Goal: Task Accomplishment & Management: Use online tool/utility

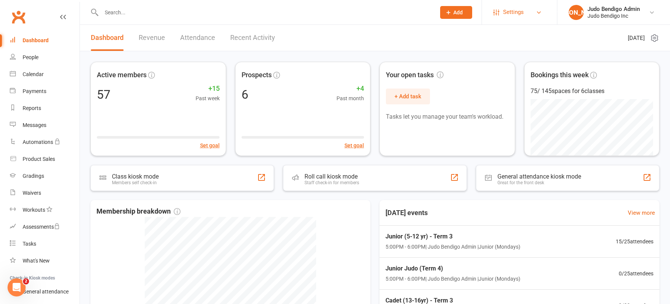
click at [532, 9] on link "Settings" at bounding box center [519, 12] width 52 height 17
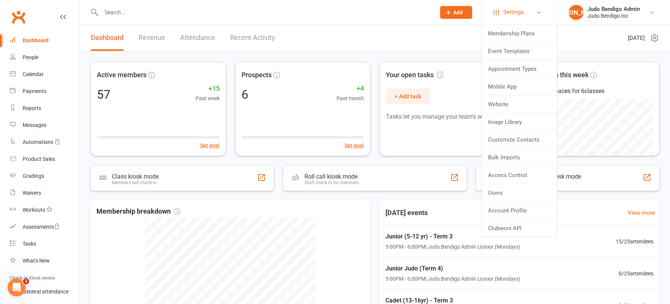
click at [510, 11] on span "Settings" at bounding box center [513, 12] width 21 height 17
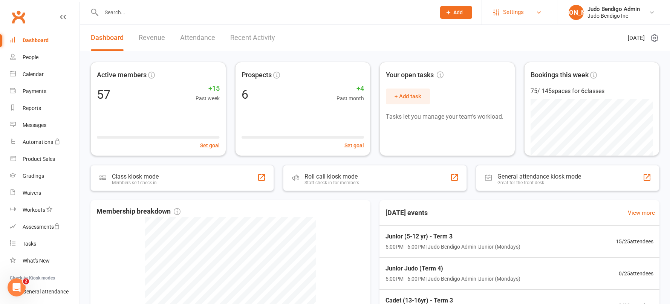
click at [515, 12] on span "Settings" at bounding box center [513, 12] width 21 height 17
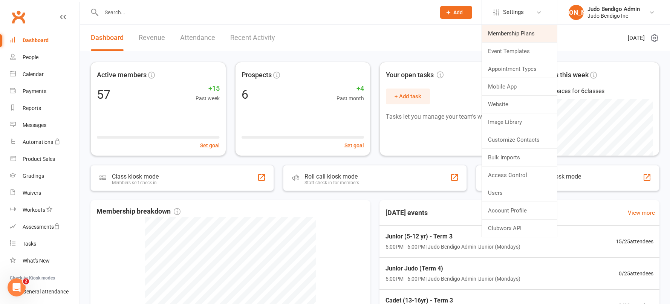
click at [516, 34] on link "Membership Plans" at bounding box center [519, 33] width 75 height 17
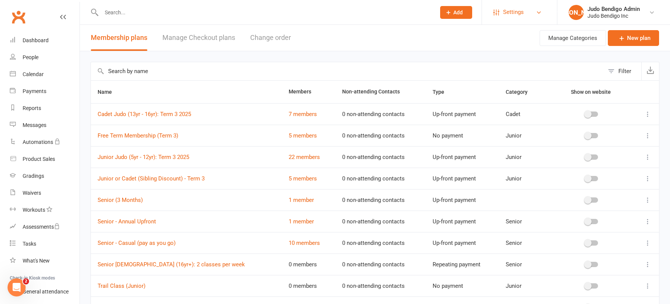
click at [517, 15] on span "Settings" at bounding box center [513, 12] width 21 height 17
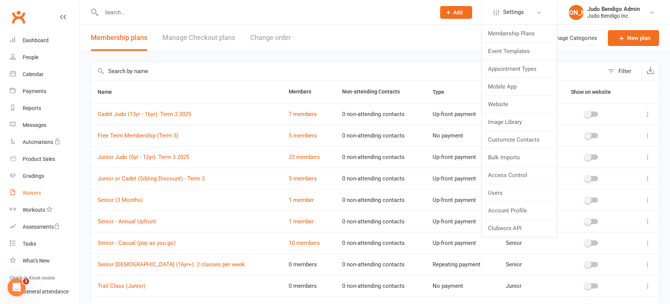
click at [37, 195] on div "Waivers" at bounding box center [32, 193] width 18 height 6
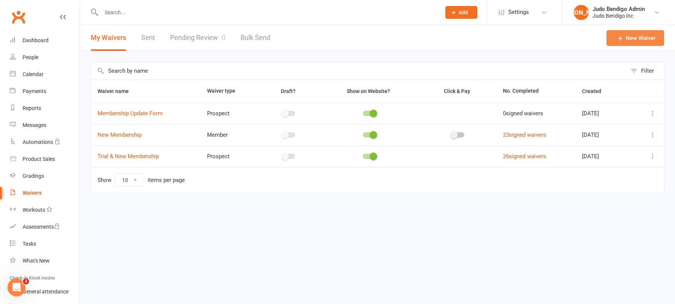
click at [649, 43] on link "New Waiver" at bounding box center [636, 38] width 58 height 16
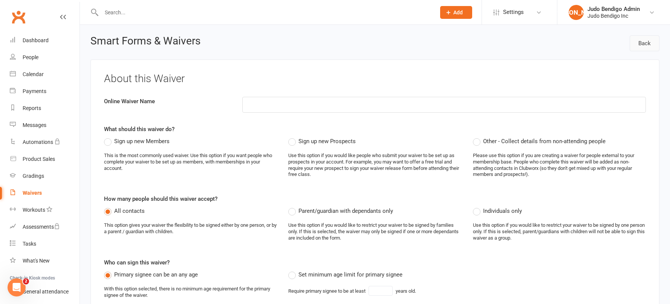
click at [641, 43] on link "Back" at bounding box center [644, 43] width 30 height 16
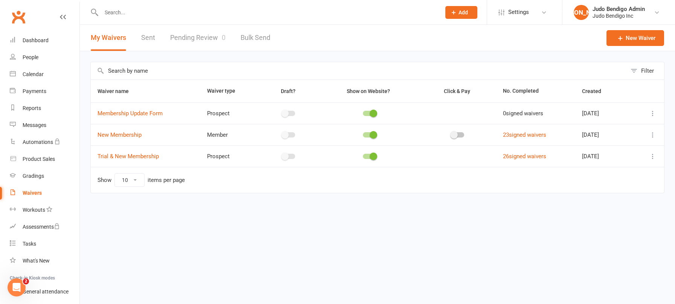
click at [259, 40] on link "Bulk Send" at bounding box center [256, 38] width 30 height 26
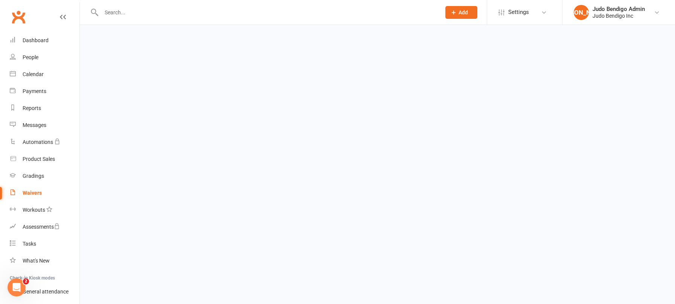
select select "active_members"
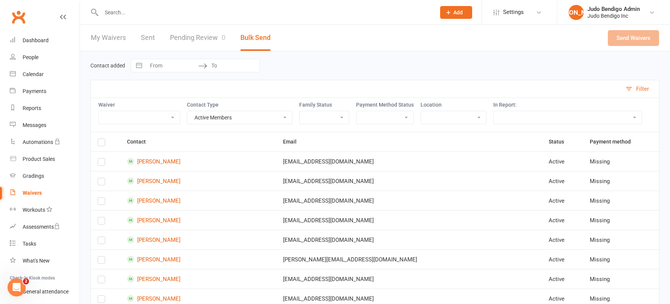
click at [104, 37] on link "My Waivers" at bounding box center [108, 38] width 35 height 26
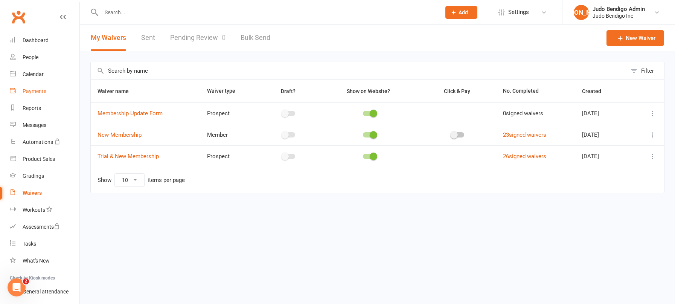
click at [46, 94] on div "Payments" at bounding box center [35, 91] width 24 height 6
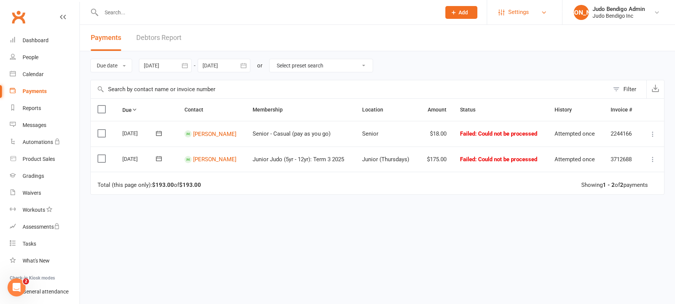
click at [519, 13] on span "Settings" at bounding box center [518, 12] width 21 height 17
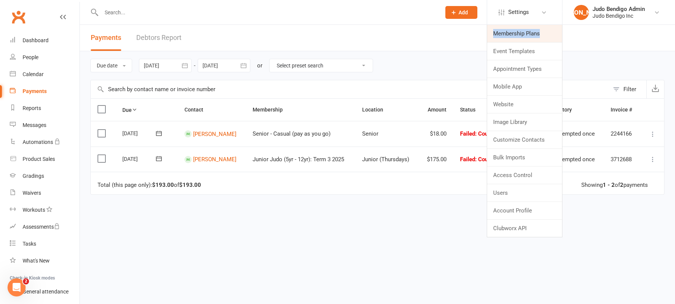
click at [503, 33] on link "Membership Plans" at bounding box center [524, 33] width 75 height 17
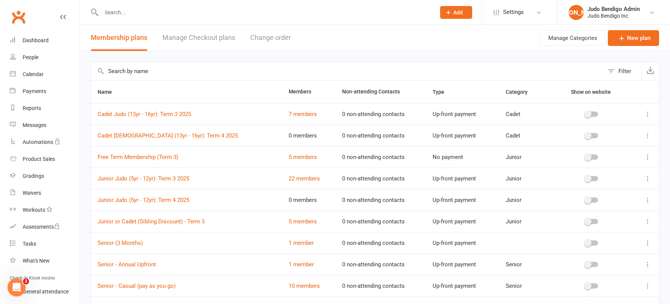
click at [643, 116] on button at bounding box center [647, 114] width 9 height 9
drag, startPoint x: 363, startPoint y: 55, endPoint x: 353, endPoint y: 62, distance: 11.8
click at [363, 55] on div "Filter Name Members Non-attending Contacts Type Category Show on website Cadet …" at bounding box center [375, 208] width 590 height 314
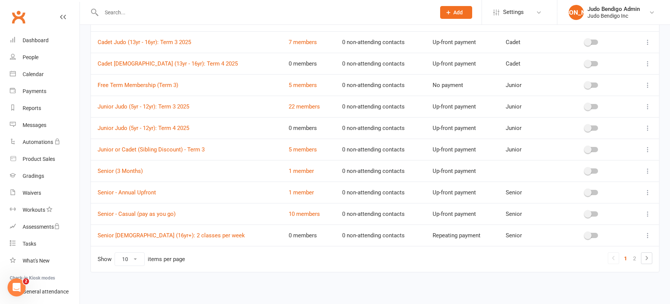
scroll to position [72, 0]
click at [151, 214] on link "Senior - Casual (pay as you go)" at bounding box center [137, 213] width 78 height 7
click at [156, 215] on link "Senior - Casual (pay as you go)" at bounding box center [137, 213] width 78 height 7
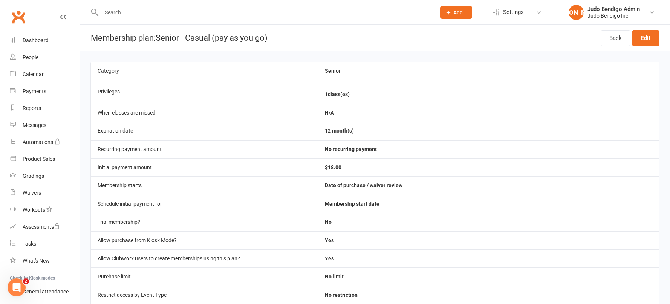
click at [512, 23] on li "Settings Membership Plans Event Templates Appointment Types Mobile App Website …" at bounding box center [518, 12] width 75 height 24
click at [513, 9] on span "Settings" at bounding box center [513, 12] width 21 height 17
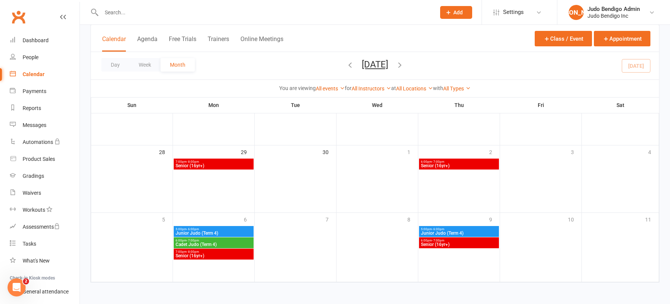
click at [223, 255] on span "Senior (16yr+)" at bounding box center [213, 255] width 77 height 5
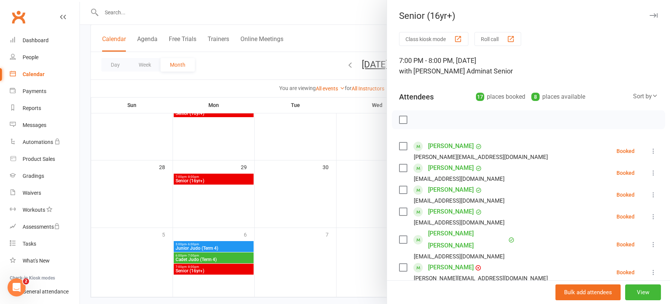
scroll to position [269, 0]
click at [632, 291] on button "View" at bounding box center [643, 292] width 36 height 16
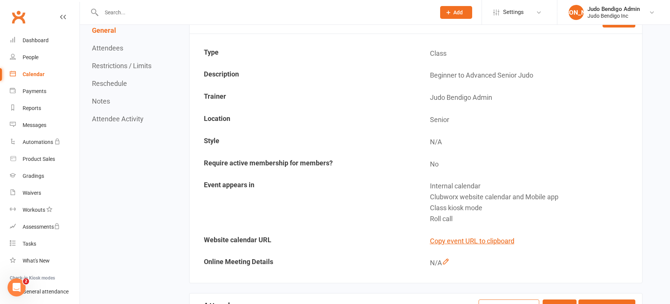
scroll to position [36, 0]
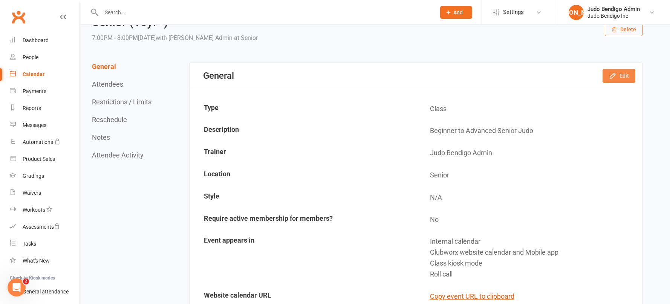
click at [624, 74] on button "Edit" at bounding box center [618, 76] width 33 height 14
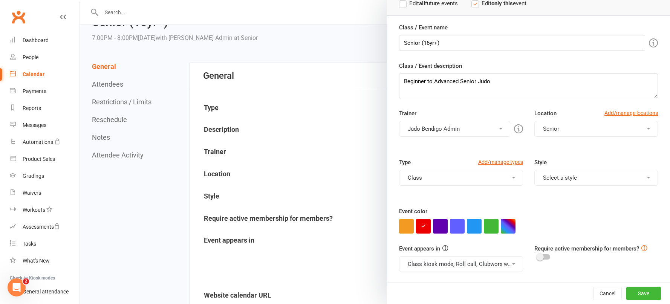
scroll to position [204, 0]
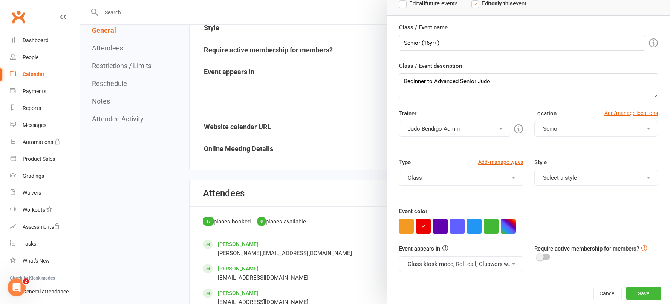
click at [477, 265] on button "Class kiosk mode, Roll call, Clubworx website calendar and Mobile app" at bounding box center [461, 264] width 124 height 16
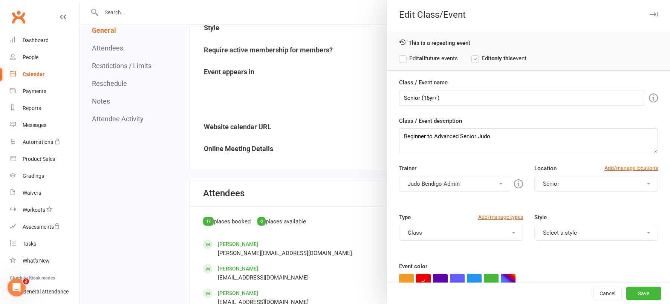
scroll to position [0, 0]
click at [649, 14] on icon "button" at bounding box center [653, 15] width 8 height 5
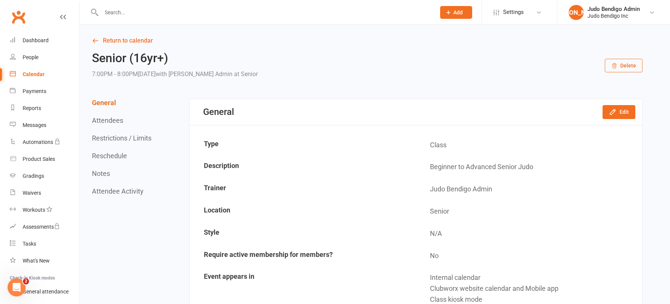
click at [33, 78] on link "Calendar" at bounding box center [45, 74] width 70 height 17
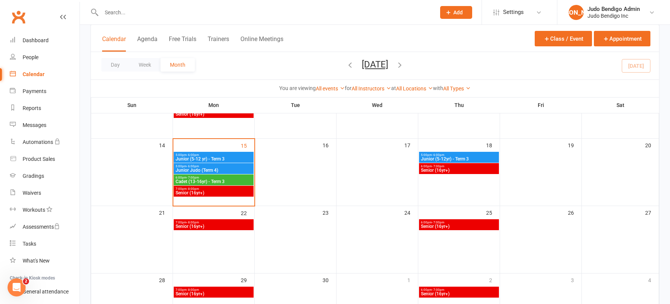
scroll to position [108, 0]
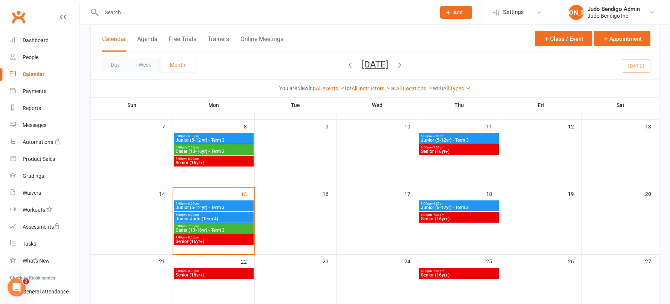
click at [221, 241] on span "Senior (16yr+)" at bounding box center [213, 241] width 77 height 5
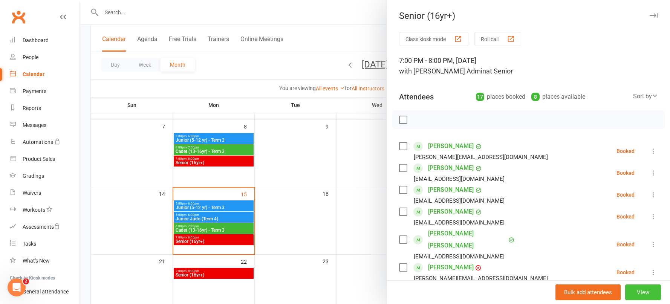
drag, startPoint x: 645, startPoint y: 290, endPoint x: 624, endPoint y: 192, distance: 100.2
click at [645, 290] on button "View" at bounding box center [643, 292] width 36 height 16
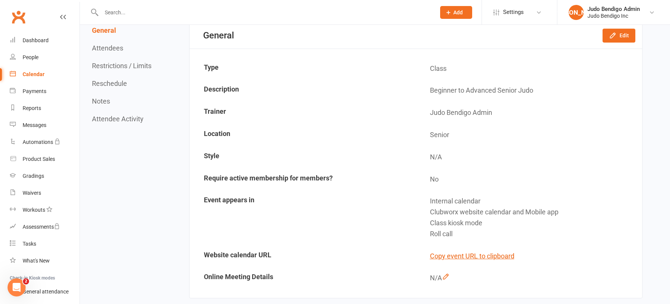
scroll to position [21, 0]
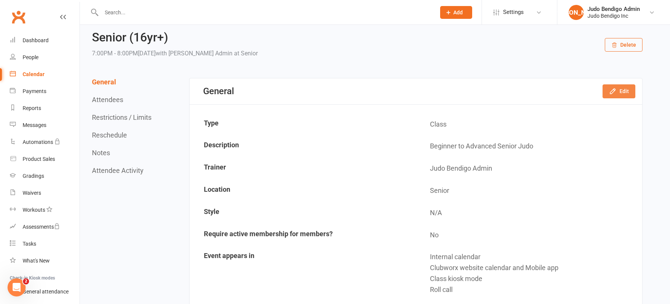
click at [620, 92] on button "Edit" at bounding box center [618, 91] width 33 height 14
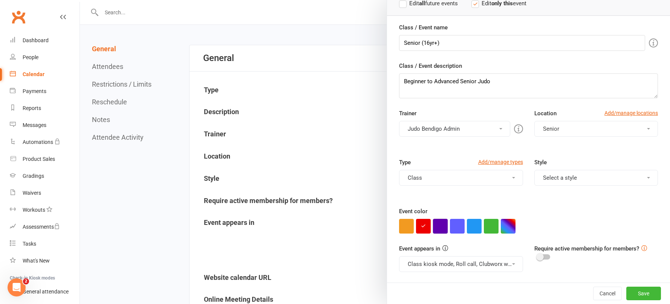
scroll to position [69, 0]
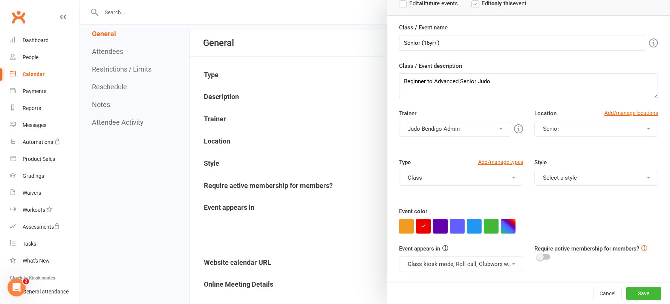
click at [459, 264] on button "Class kiosk mode, Roll call, Clubworx website calendar and Mobile app" at bounding box center [461, 264] width 124 height 16
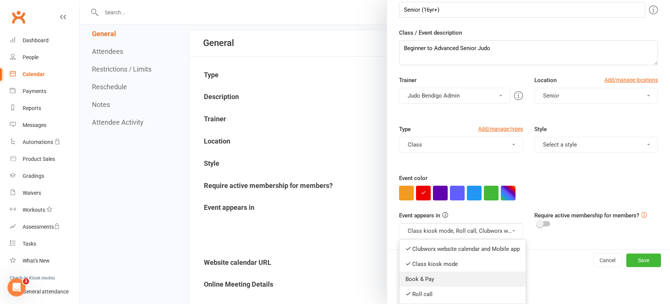
click at [429, 279] on link "Book & Pay" at bounding box center [462, 279] width 126 height 15
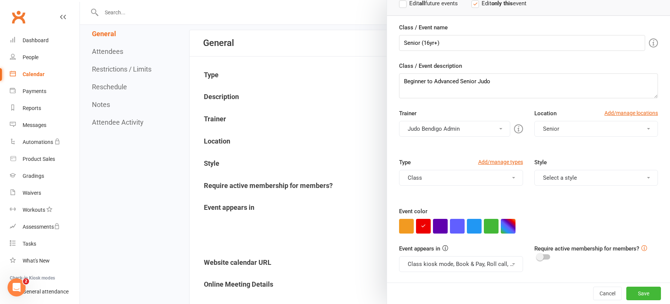
scroll to position [275, 0]
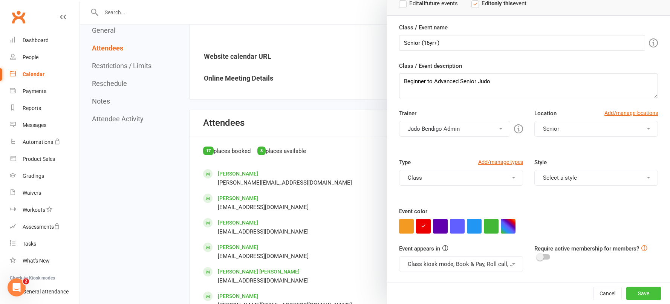
click at [626, 289] on button "Save" at bounding box center [643, 294] width 35 height 14
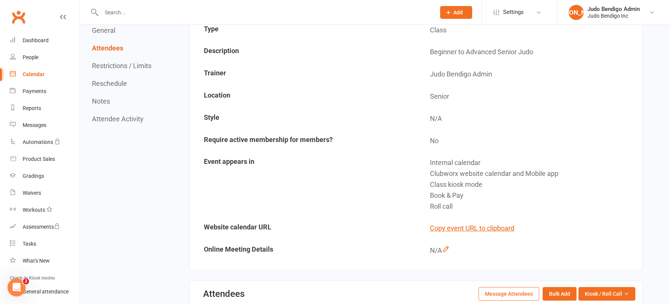
scroll to position [48, 0]
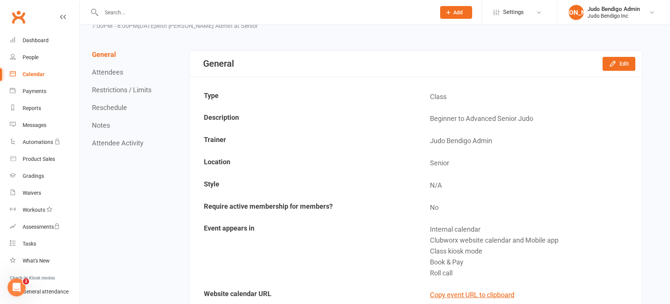
click at [32, 72] on div "Calendar" at bounding box center [34, 74] width 22 height 6
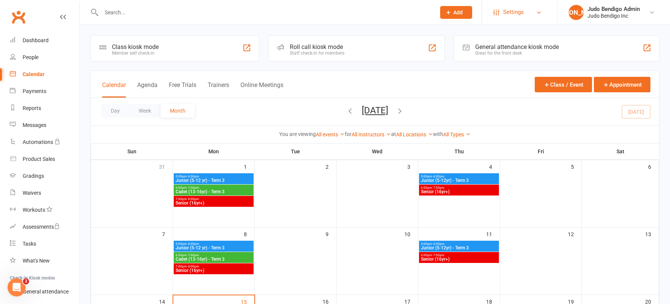
click at [507, 16] on span "Settings" at bounding box center [513, 12] width 21 height 17
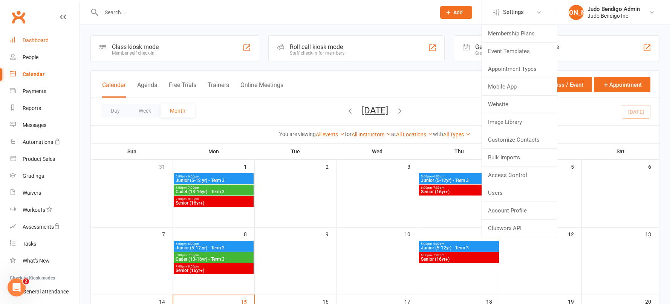
click at [34, 37] on div "Dashboard" at bounding box center [36, 40] width 26 height 6
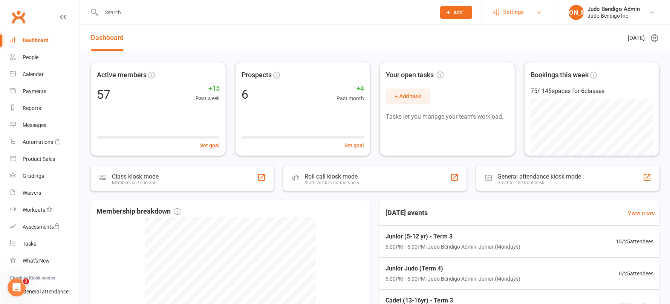
click at [536, 17] on link "Settings" at bounding box center [519, 12] width 52 height 17
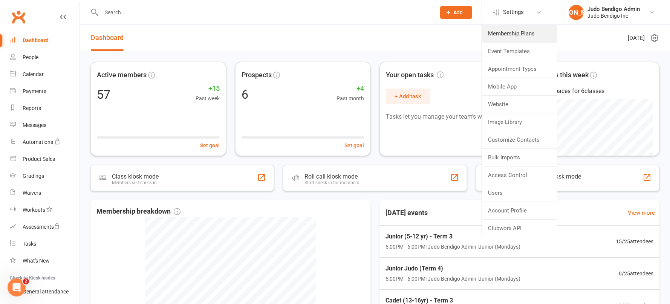
click at [529, 35] on link "Membership Plans" at bounding box center [519, 33] width 75 height 17
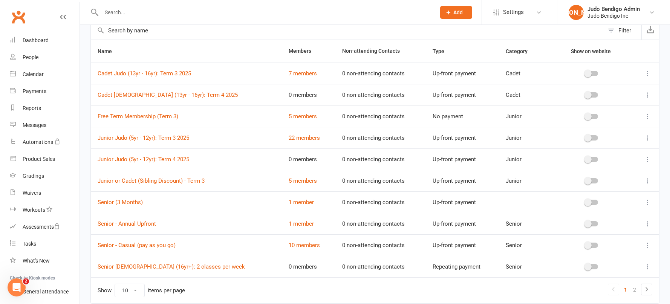
scroll to position [51, 0]
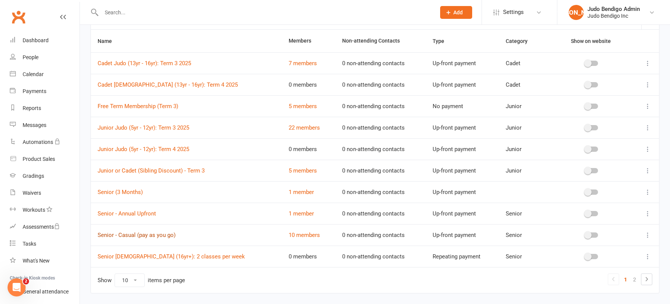
click at [159, 235] on link "Senior - Casual (pay as you go)" at bounding box center [137, 235] width 78 height 7
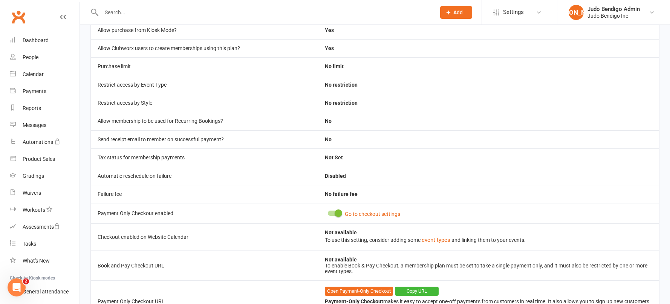
scroll to position [209, 0]
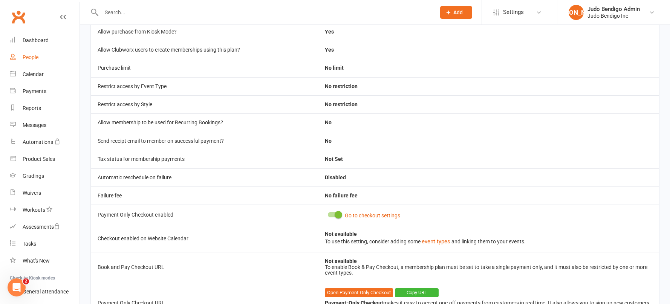
click at [31, 61] on link "People" at bounding box center [45, 57] width 70 height 17
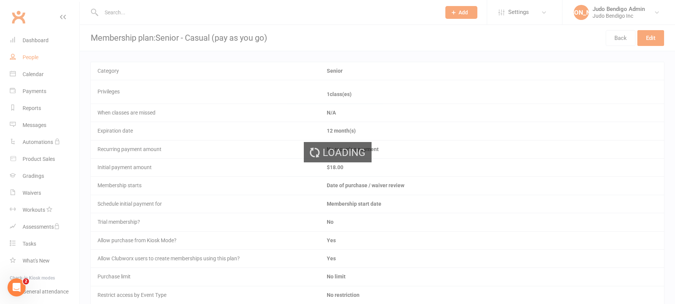
select select "100"
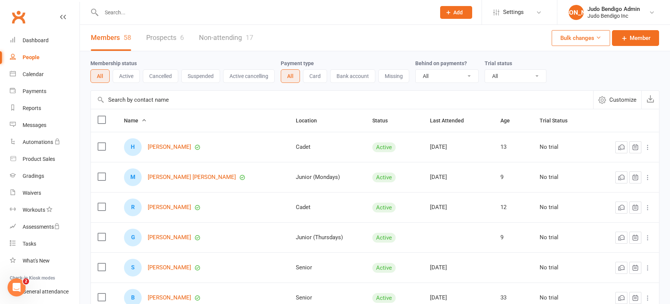
click at [175, 102] on input "text" at bounding box center [342, 100] width 502 height 18
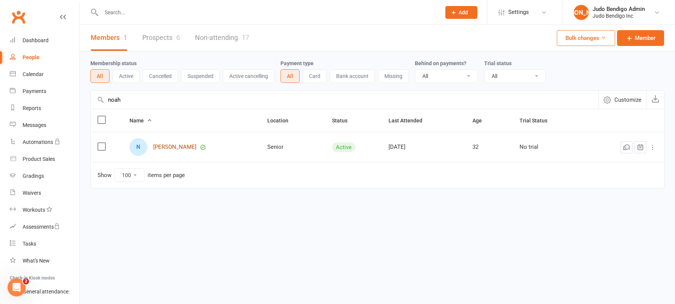
type input "noah"
click at [165, 147] on link "Noah Pinder" at bounding box center [174, 147] width 43 height 6
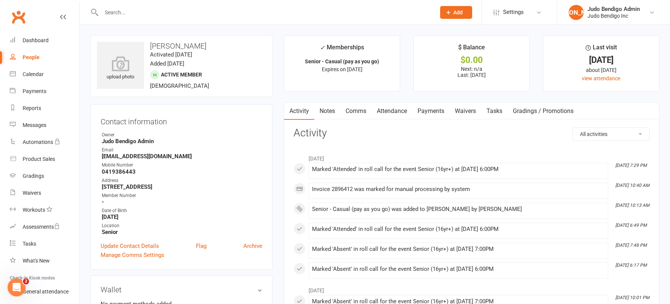
click at [33, 56] on div "People" at bounding box center [31, 57] width 17 height 6
select select "100"
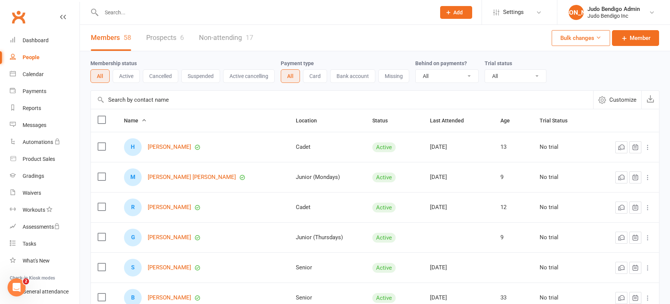
click at [174, 105] on input "text" at bounding box center [342, 100] width 502 height 18
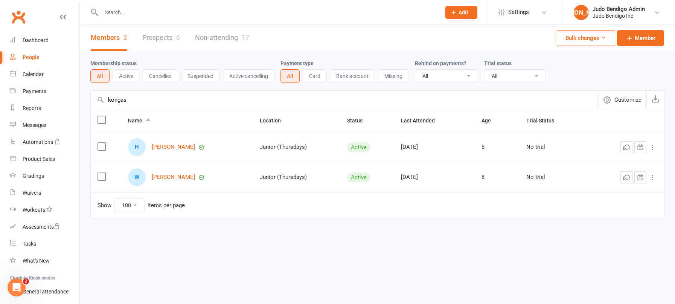
type input "kongas"
click at [170, 148] on link "Harvey Kongas" at bounding box center [173, 147] width 43 height 6
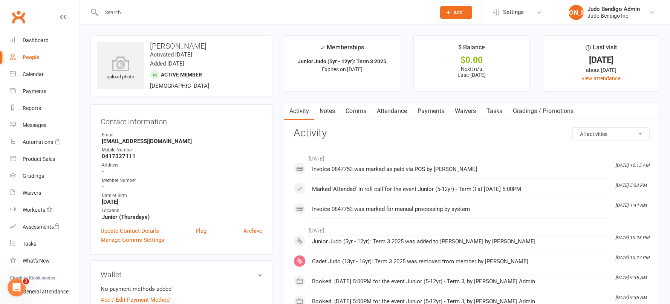
click at [363, 112] on link "Comms" at bounding box center [355, 110] width 31 height 17
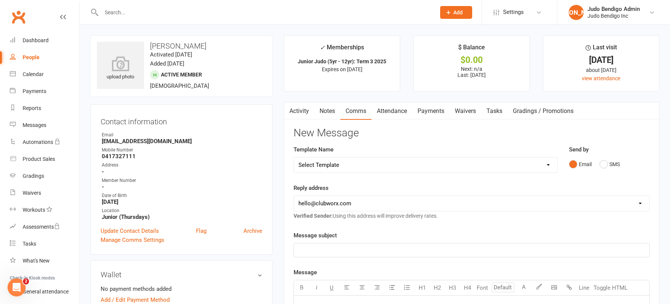
click at [406, 165] on select "Select Template [SMS] [Default template - review before using] Appointment remi…" at bounding box center [425, 164] width 263 height 15
select select "6"
click at [294, 157] on select "Select Template [SMS] [Default template - review before using] Appointment remi…" at bounding box center [425, 164] width 263 height 15
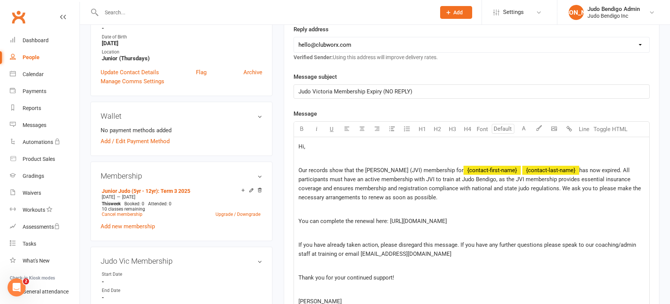
scroll to position [158, 0]
click at [27, 107] on div "Reports" at bounding box center [32, 108] width 18 height 6
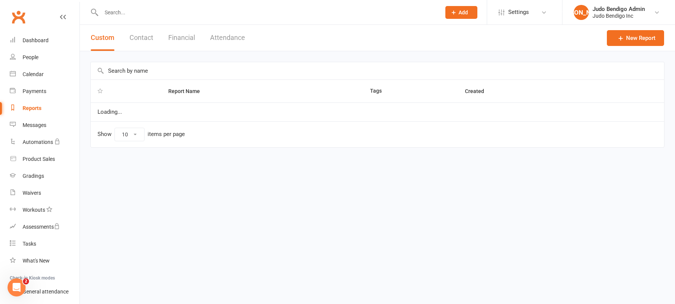
select select "100"
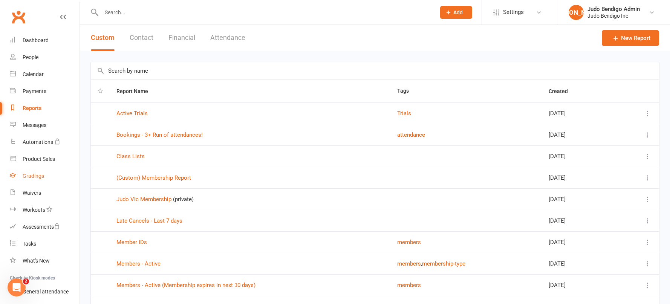
click at [32, 174] on div "Gradings" at bounding box center [33, 176] width 21 height 6
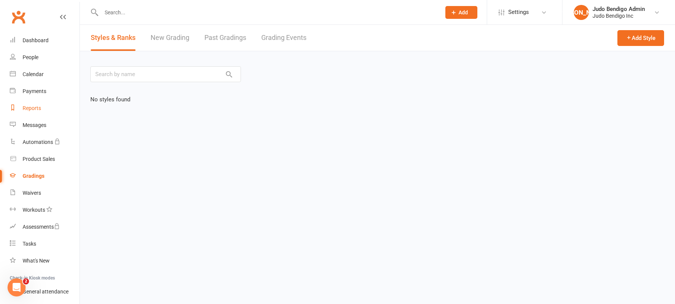
click at [32, 107] on div "Reports" at bounding box center [32, 108] width 18 height 6
select select "100"
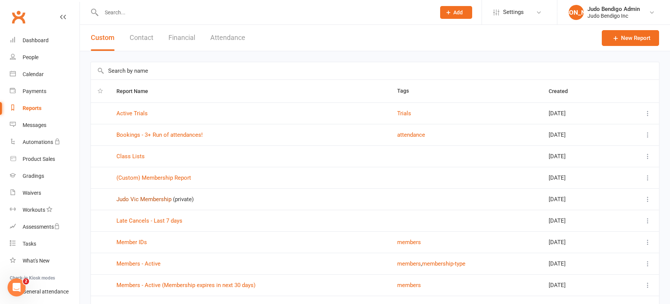
click at [158, 198] on link "Judo Vic Membership" at bounding box center [143, 199] width 55 height 7
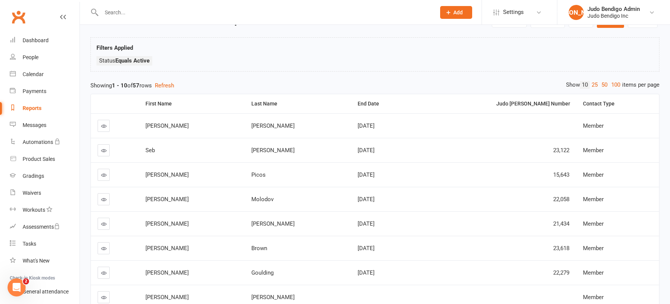
scroll to position [46, 0]
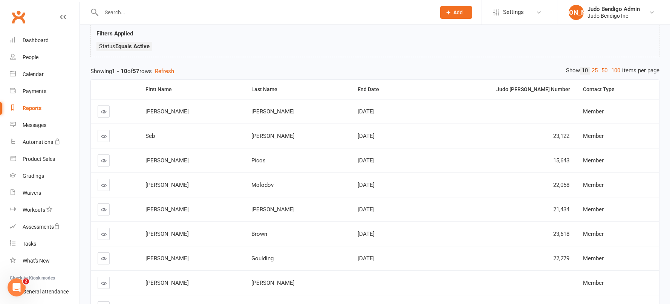
click at [357, 90] on div "End Date" at bounding box center [382, 90] width 51 height 6
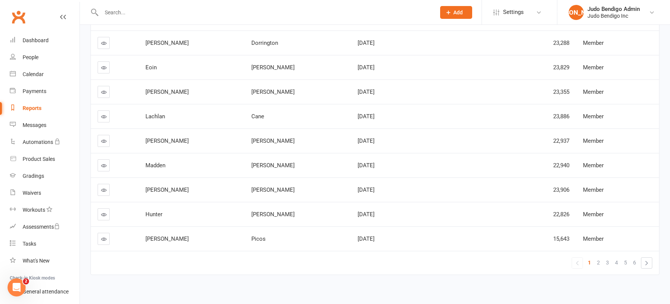
scroll to position [145, 0]
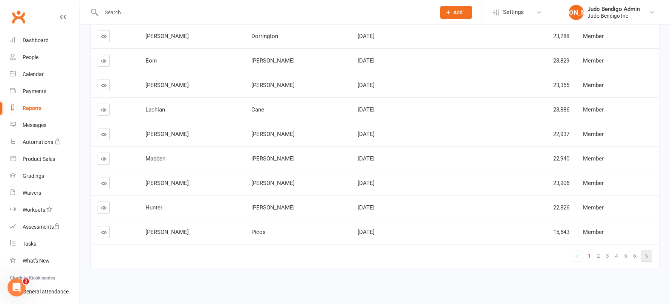
click at [646, 256] on link "»" at bounding box center [646, 256] width 11 height 11
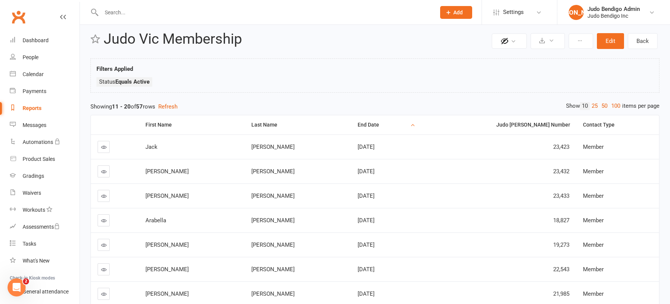
scroll to position [0, 0]
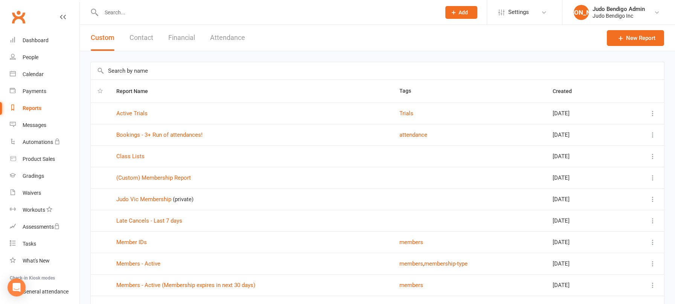
select select "100"
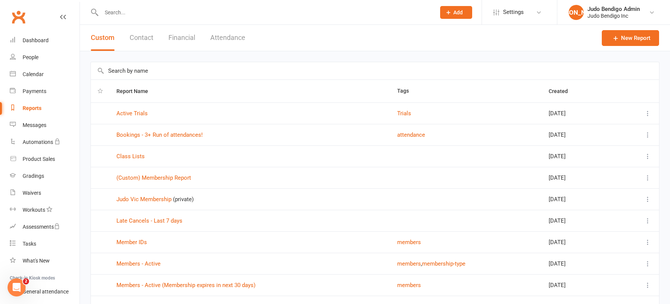
click at [164, 193] on td "Judo Vic Membership (private)" at bounding box center [250, 198] width 281 height 21
click at [161, 196] on link "Judo Vic Membership" at bounding box center [143, 199] width 55 height 7
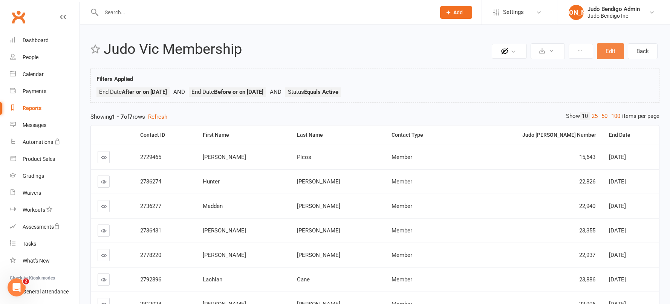
drag, startPoint x: 612, startPoint y: 50, endPoint x: 592, endPoint y: 58, distance: 21.0
click at [612, 51] on button "Edit" at bounding box center [609, 51] width 27 height 16
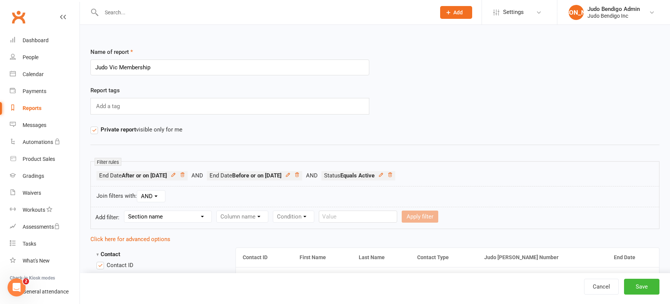
scroll to position [153, 0]
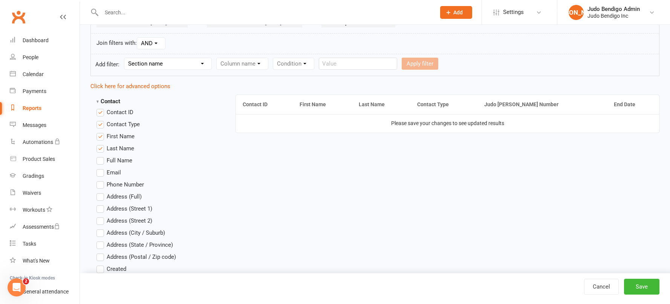
click at [261, 105] on th "Contact ID" at bounding box center [264, 104] width 57 height 19
click at [101, 110] on label "Contact ID" at bounding box center [114, 112] width 37 height 9
click at [101, 108] on input "Contact ID" at bounding box center [98, 108] width 5 height 0
click at [636, 286] on button "Save" at bounding box center [641, 287] width 35 height 16
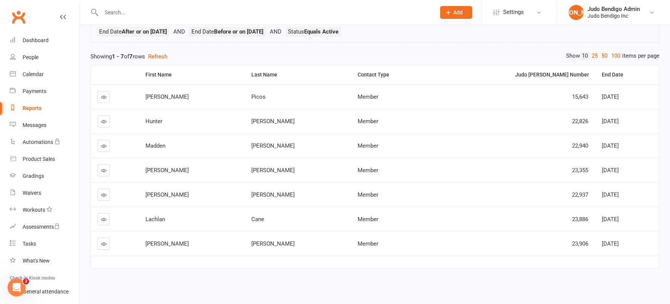
scroll to position [61, 0]
click at [616, 55] on link "100" at bounding box center [615, 56] width 13 height 8
click at [601, 75] on div "End Date" at bounding box center [626, 75] width 51 height 6
click at [524, 73] on div "Judo [PERSON_NAME] Number" at bounding box center [514, 75] width 149 height 6
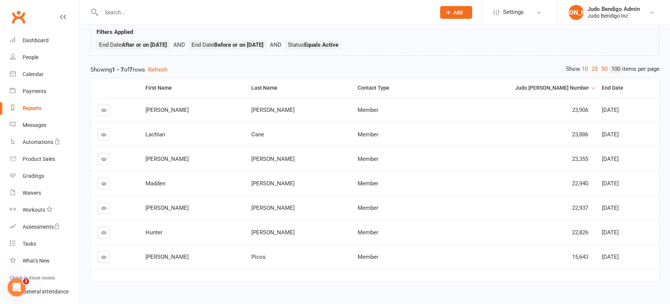
scroll to position [0, 0]
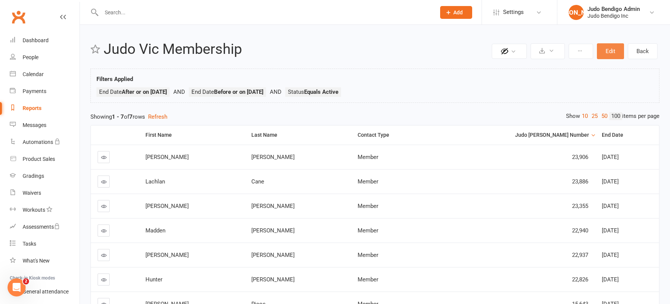
click at [607, 50] on button "Edit" at bounding box center [609, 51] width 27 height 16
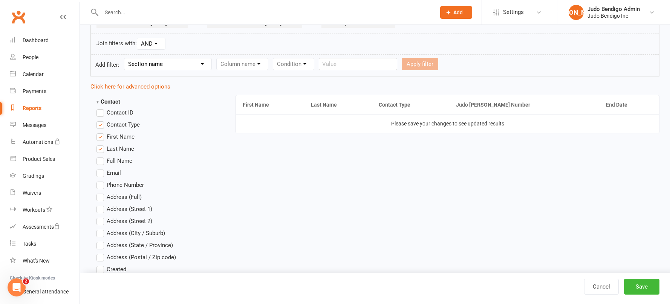
scroll to position [155, 0]
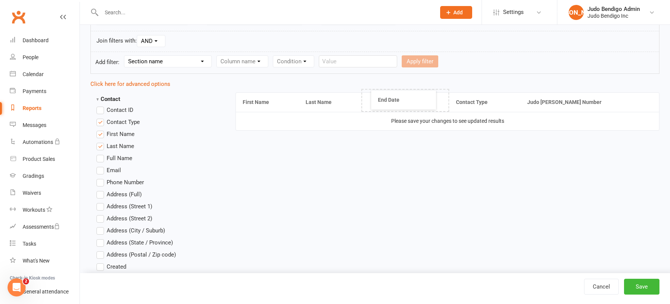
drag, startPoint x: 616, startPoint y: 102, endPoint x: 392, endPoint y: 100, distance: 224.1
drag, startPoint x: 574, startPoint y: 101, endPoint x: 458, endPoint y: 99, distance: 116.0
click at [647, 286] on button "Save" at bounding box center [641, 287] width 35 height 16
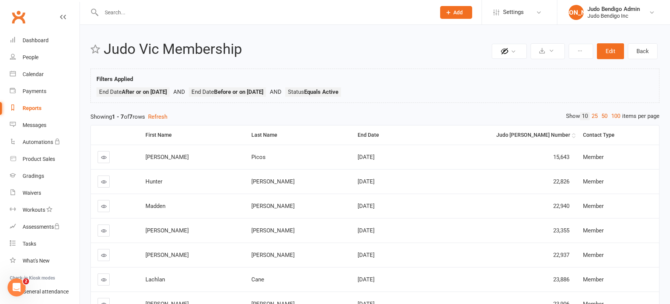
click at [538, 136] on div "Judo [PERSON_NAME] Number" at bounding box center [495, 135] width 149 height 6
click at [544, 132] on div "Judo [PERSON_NAME] Number" at bounding box center [495, 135] width 149 height 6
click at [545, 133] on div "Judo [PERSON_NAME] Number" at bounding box center [495, 135] width 149 height 6
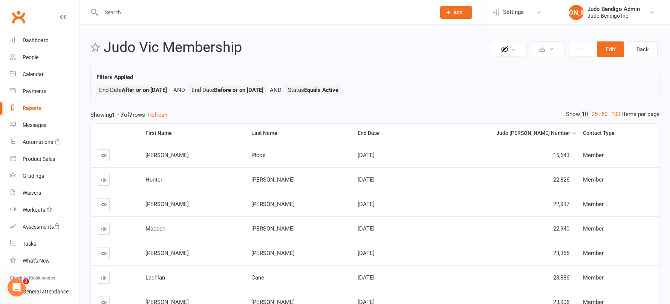
scroll to position [3, 0]
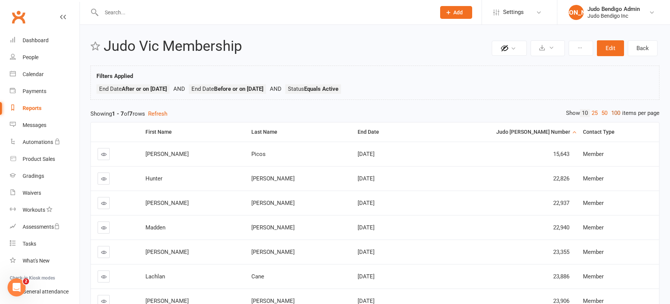
click at [609, 112] on link "100" at bounding box center [615, 113] width 13 height 8
click at [529, 131] on div "Judo [PERSON_NAME] Number" at bounding box center [495, 132] width 149 height 6
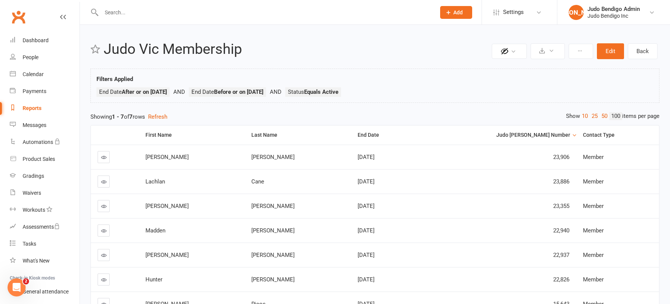
click at [24, 106] on div "Reports" at bounding box center [32, 108] width 19 height 6
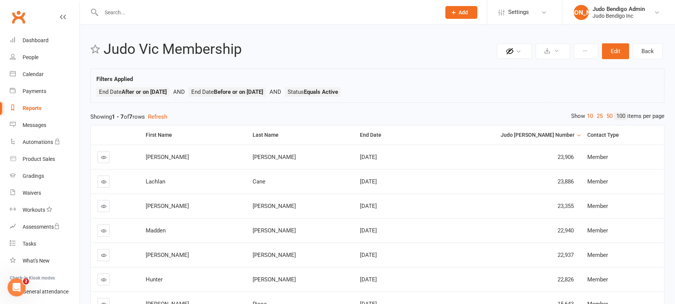
select select "100"
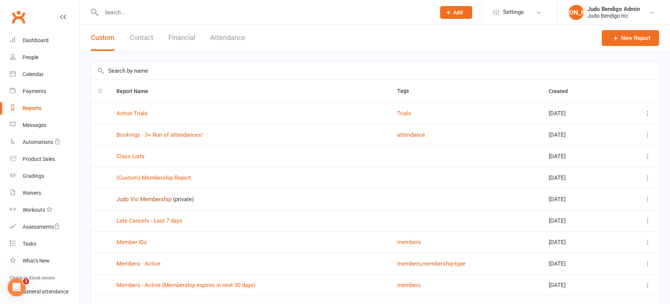
click at [153, 201] on link "Judo Vic Membership" at bounding box center [143, 199] width 55 height 7
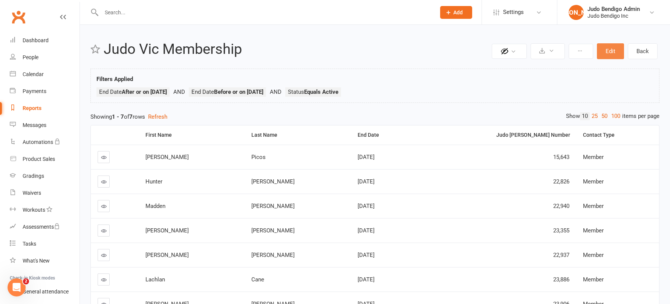
drag, startPoint x: 603, startPoint y: 53, endPoint x: 596, endPoint y: 56, distance: 8.3
click at [603, 53] on button "Edit" at bounding box center [609, 51] width 27 height 16
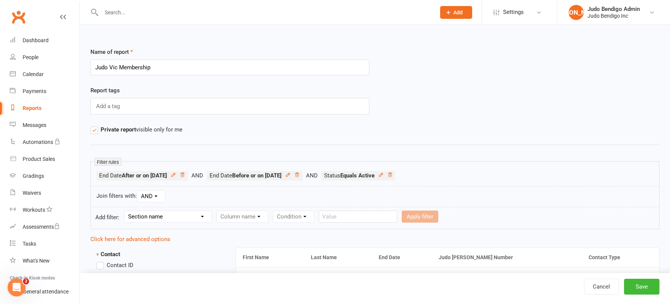
click at [200, 174] on li "End Date After or on 2025-09-15" at bounding box center [151, 175] width 110 height 9
click at [185, 174] on icon at bounding box center [182, 174] width 5 height 5
click at [189, 174] on icon at bounding box center [186, 174] width 5 height 5
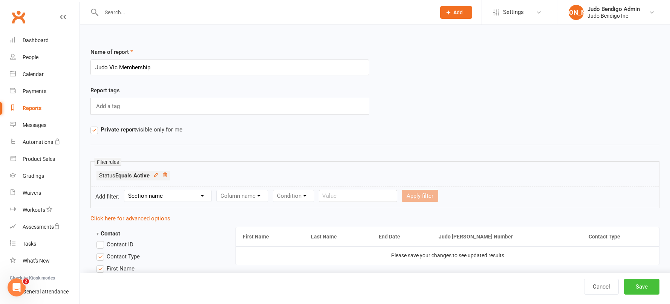
click at [641, 285] on button "Save" at bounding box center [641, 287] width 35 height 16
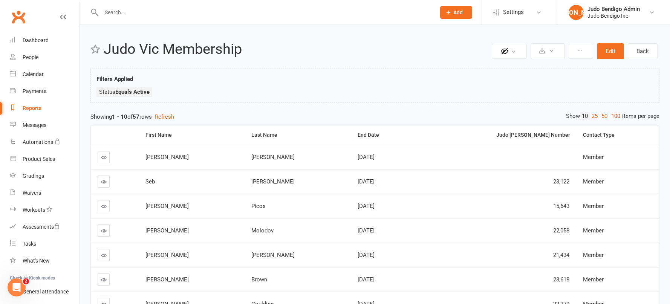
click at [615, 116] on link "100" at bounding box center [615, 116] width 13 height 8
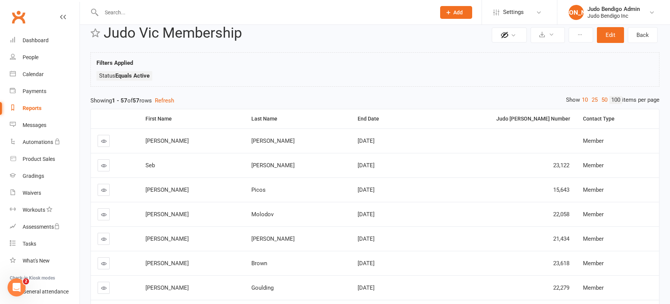
scroll to position [17, 0]
click at [536, 117] on div "Judo [PERSON_NAME] Number" at bounding box center [495, 119] width 149 height 6
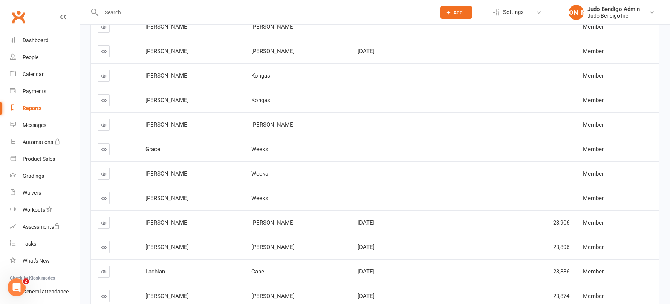
scroll to position [205, 0]
click at [101, 101] on icon at bounding box center [104, 99] width 6 height 6
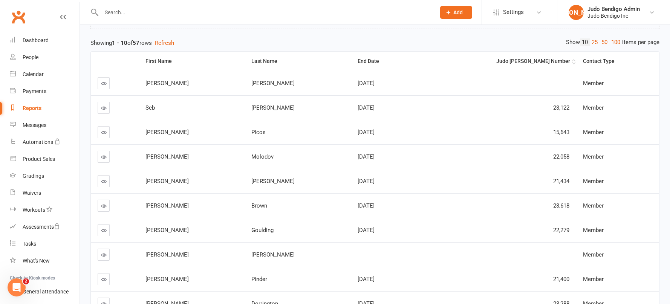
scroll to position [76, 0]
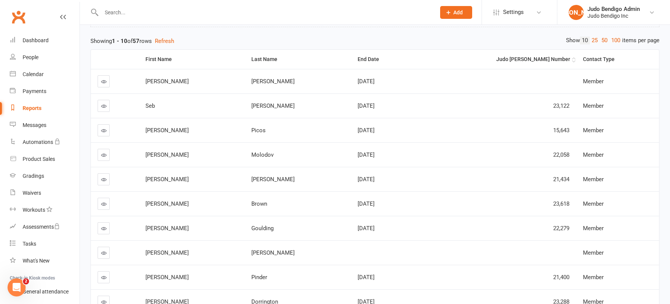
click at [537, 59] on div "Judo [PERSON_NAME] Number" at bounding box center [495, 59] width 149 height 6
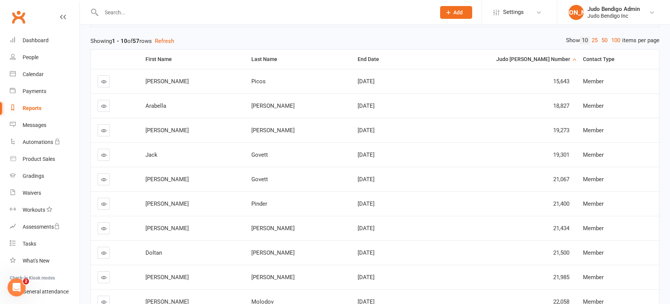
click at [537, 59] on div "Judo [PERSON_NAME] Number" at bounding box center [495, 59] width 149 height 6
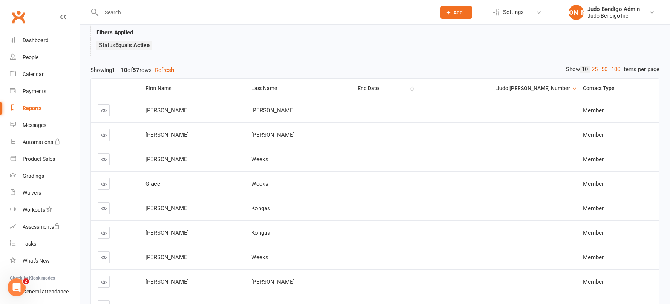
scroll to position [48, 0]
click at [351, 90] on th "End Date" at bounding box center [383, 87] width 64 height 19
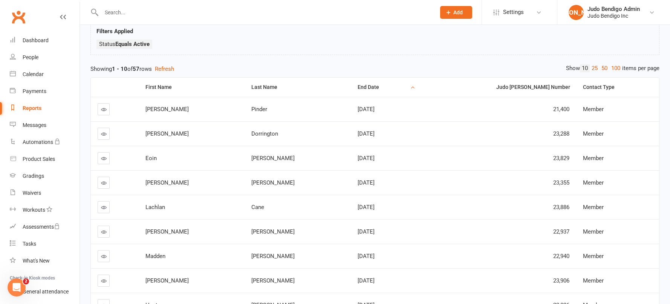
click at [106, 134] on icon at bounding box center [104, 134] width 6 height 6
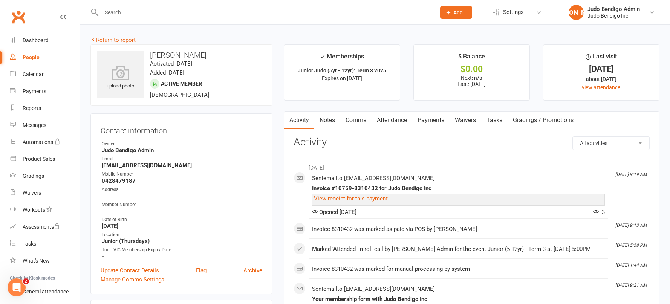
click at [398, 123] on link "Attendance" at bounding box center [391, 119] width 41 height 17
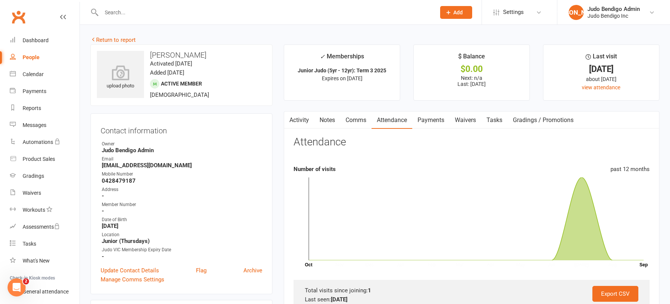
click at [356, 120] on link "Comms" at bounding box center [355, 119] width 31 height 17
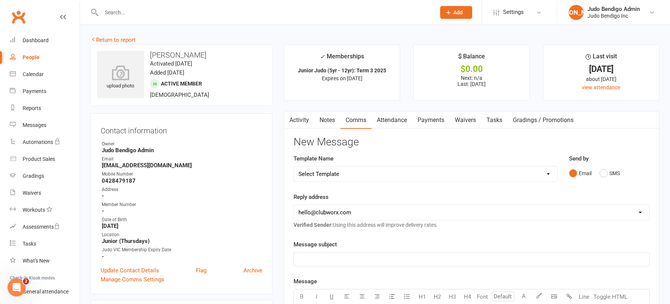
click at [359, 177] on select "Select Template [SMS] [Default template - review before using] Appointment remi…" at bounding box center [425, 173] width 263 height 15
select select "6"
click at [294, 166] on select "Select Template [SMS] [Default template - review before using] Appointment remi…" at bounding box center [425, 173] width 263 height 15
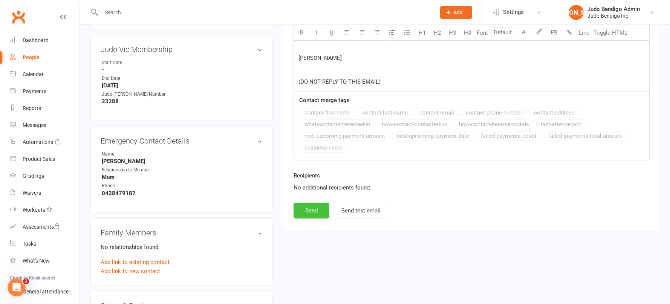
scroll to position [415, 0]
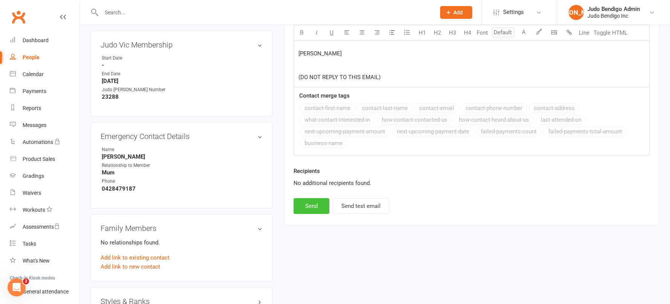
drag, startPoint x: 313, startPoint y: 203, endPoint x: 327, endPoint y: 170, distance: 35.1
click at [313, 203] on button "Send" at bounding box center [311, 206] width 36 height 16
select select
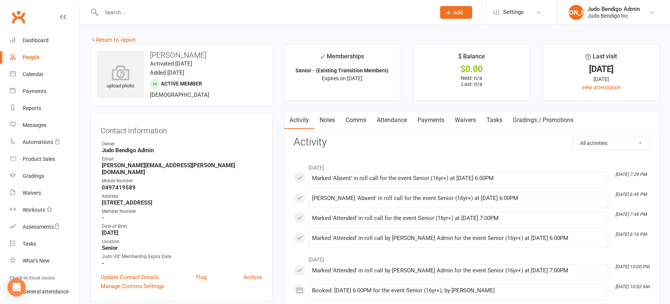
click at [349, 120] on link "Comms" at bounding box center [355, 119] width 31 height 17
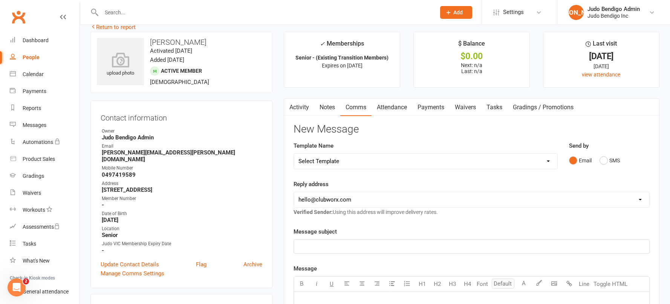
scroll to position [13, 0]
click at [354, 165] on select "Select Template [SMS] [Default template - review before using] Appointment remi…" at bounding box center [425, 160] width 263 height 15
select select "6"
click at [294, 153] on select "Select Template [SMS] [Default template - review before using] Appointment remi…" at bounding box center [425, 160] width 263 height 15
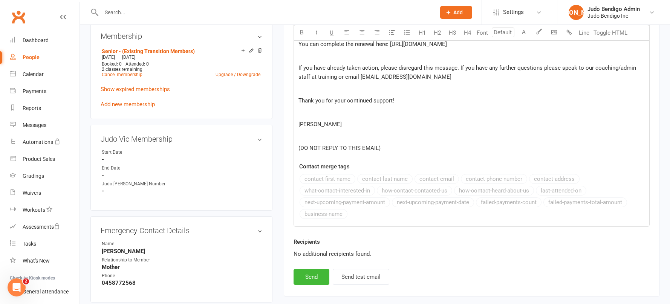
scroll to position [347, 0]
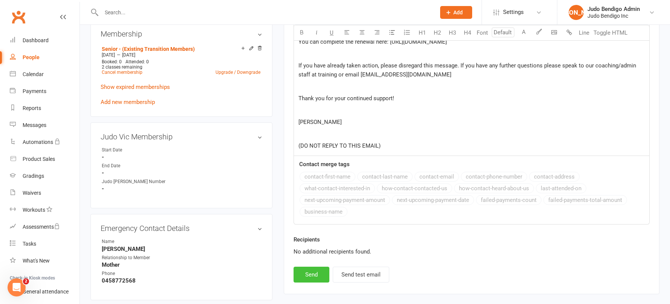
drag, startPoint x: 311, startPoint y: 276, endPoint x: 345, endPoint y: 254, distance: 40.3
click at [311, 276] on button "Send" at bounding box center [311, 275] width 36 height 16
select select
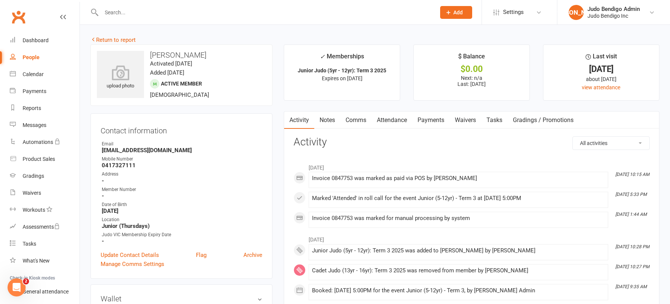
click at [358, 123] on link "Comms" at bounding box center [355, 119] width 31 height 17
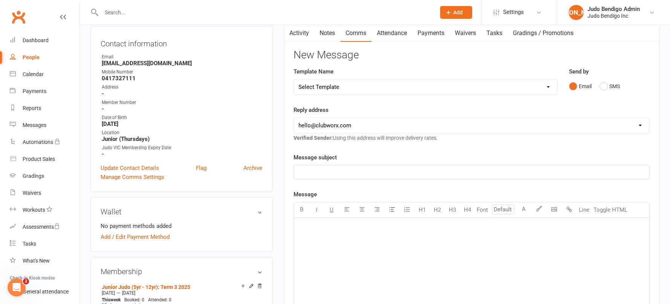
scroll to position [111, 0]
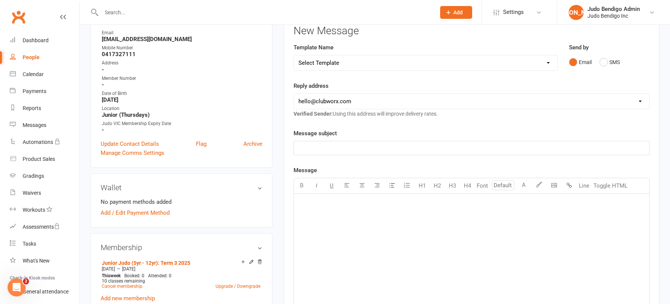
click at [354, 60] on select "Select Template [SMS] [Default template - review before using] Appointment remi…" at bounding box center [425, 62] width 263 height 15
select select "6"
click at [294, 55] on select "Select Template [SMS] [Default template - review before using] Appointment remi…" at bounding box center [425, 62] width 263 height 15
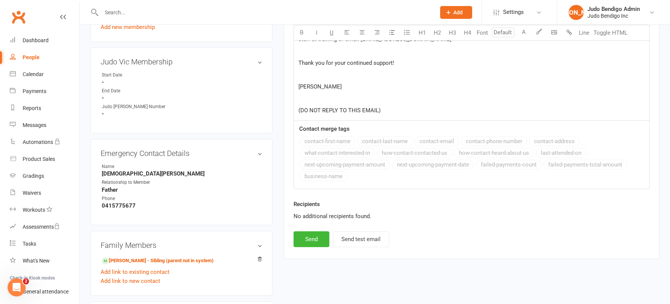
scroll to position [395, 0]
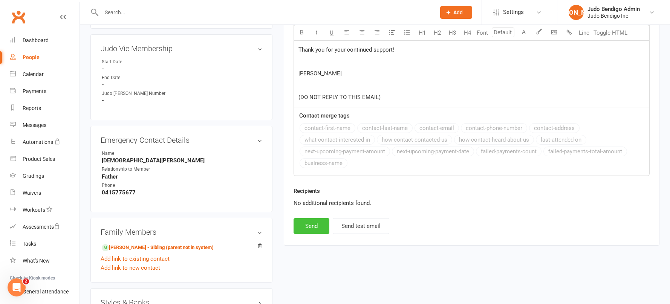
click at [311, 230] on button "Send" at bounding box center [311, 226] width 36 height 16
select select
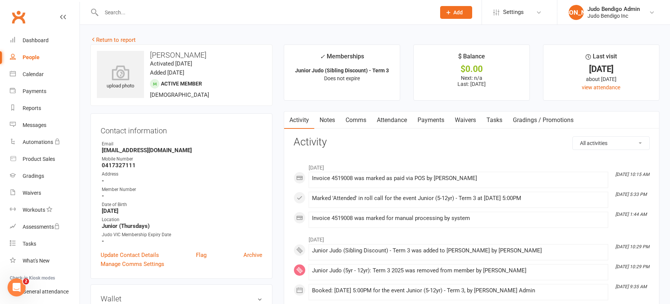
click at [351, 122] on link "Comms" at bounding box center [355, 119] width 31 height 17
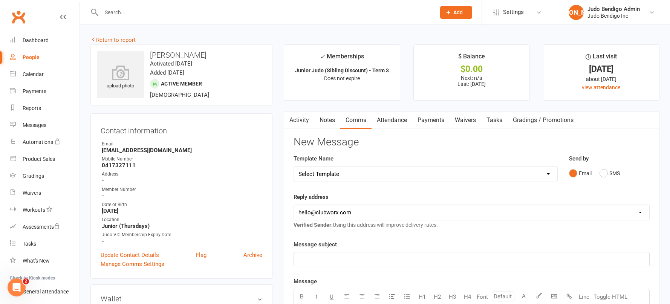
click at [294, 125] on link "Activity" at bounding box center [299, 119] width 30 height 17
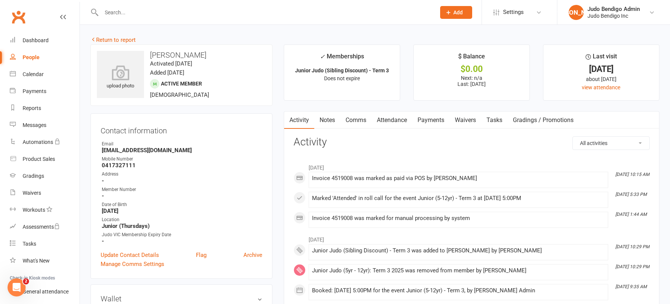
click at [360, 118] on link "Comms" at bounding box center [355, 119] width 31 height 17
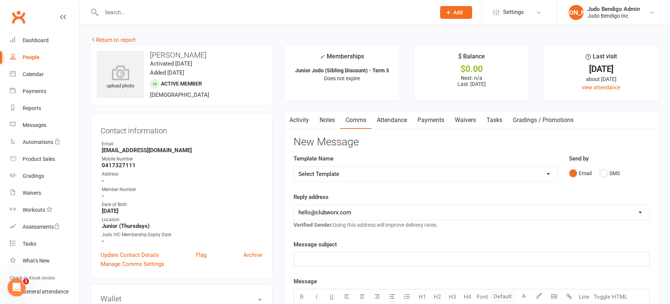
click at [387, 174] on select "Select Template [SMS] [Default template - review before using] Appointment remi…" at bounding box center [425, 173] width 263 height 15
select select "6"
click at [294, 166] on select "Select Template [SMS] [Default template - review before using] Appointment remi…" at bounding box center [425, 173] width 263 height 15
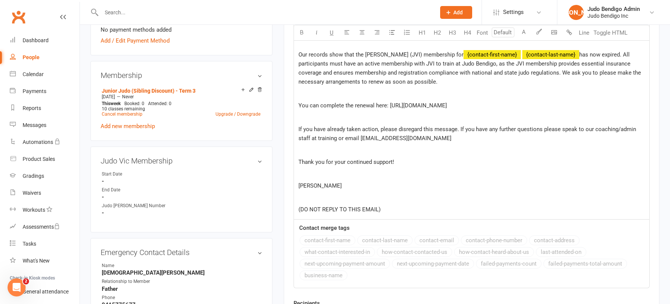
scroll to position [331, 0]
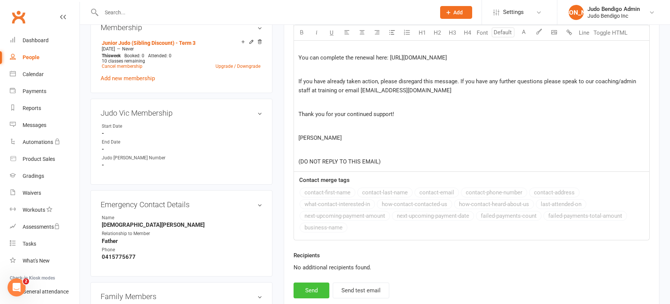
click at [313, 291] on button "Send" at bounding box center [311, 290] width 36 height 16
select select
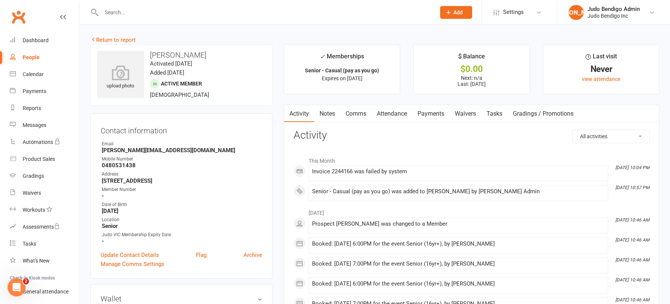
click at [353, 117] on link "Comms" at bounding box center [355, 113] width 31 height 17
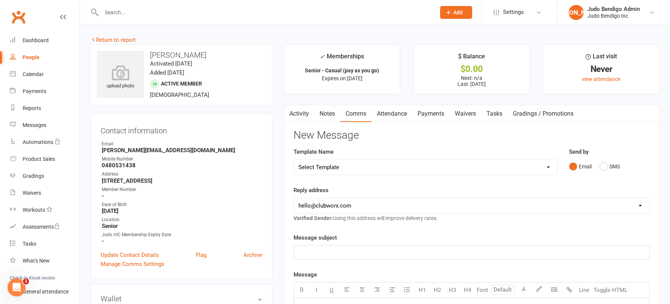
click at [356, 173] on select "Select Template [SMS] [Default template - review before using] Appointment remi…" at bounding box center [425, 167] width 263 height 15
select select "6"
click at [294, 160] on select "Select Template [SMS] [Default template - review before using] Appointment remi…" at bounding box center [425, 167] width 263 height 15
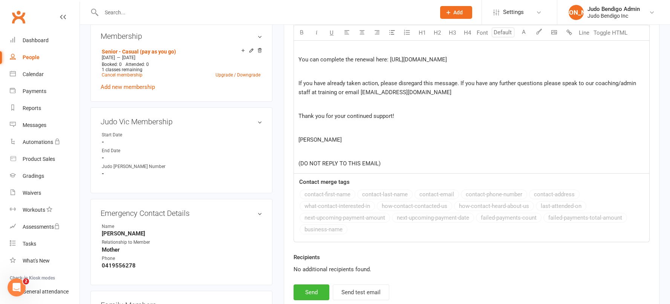
scroll to position [325, 0]
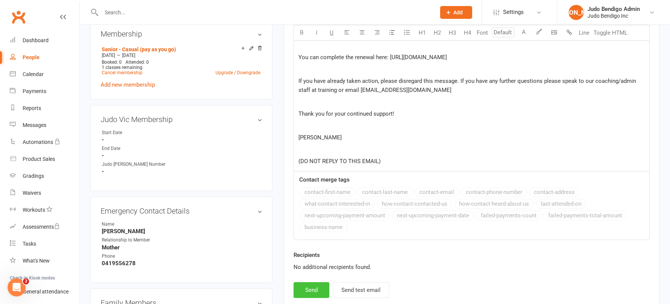
click at [316, 287] on button "Send" at bounding box center [311, 290] width 36 height 16
select select
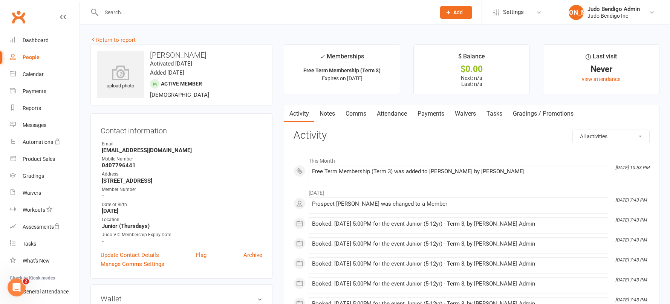
click at [388, 114] on link "Attendance" at bounding box center [391, 113] width 41 height 17
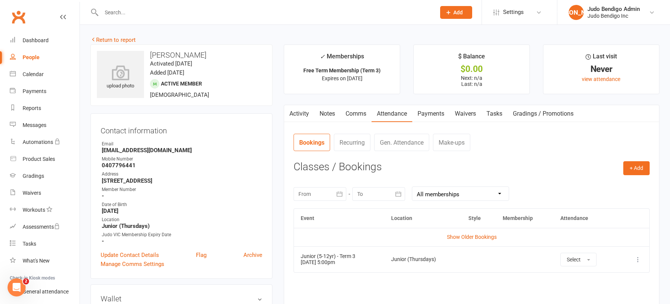
click at [351, 112] on link "Comms" at bounding box center [355, 113] width 31 height 17
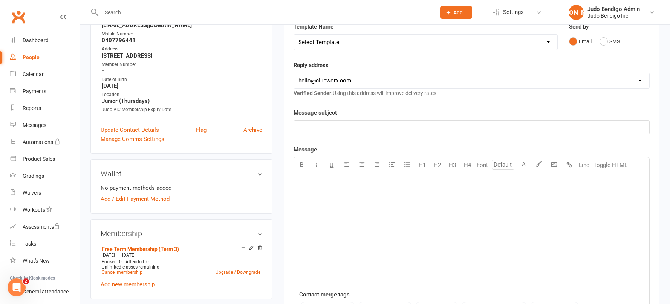
scroll to position [124, 0]
click at [343, 43] on select "Select Template [SMS] [Default template - review before using] Appointment remi…" at bounding box center [425, 42] width 263 height 15
select select "6"
click at [294, 35] on select "Select Template [SMS] [Default template - review before using] Appointment remi…" at bounding box center [425, 42] width 263 height 15
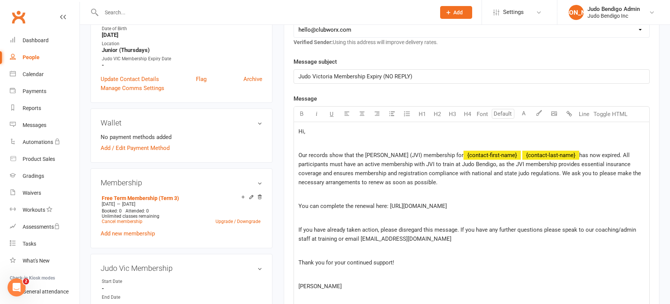
scroll to position [182, 0]
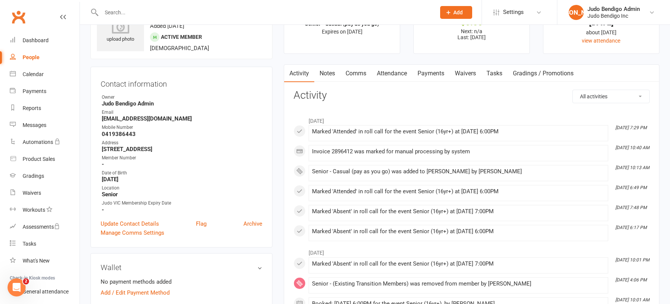
click at [397, 76] on link "Attendance" at bounding box center [391, 73] width 41 height 17
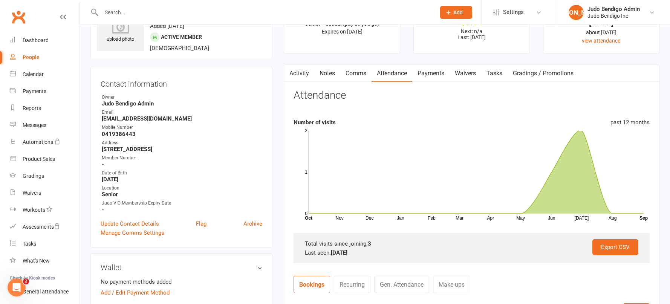
click at [365, 76] on link "Comms" at bounding box center [355, 73] width 31 height 17
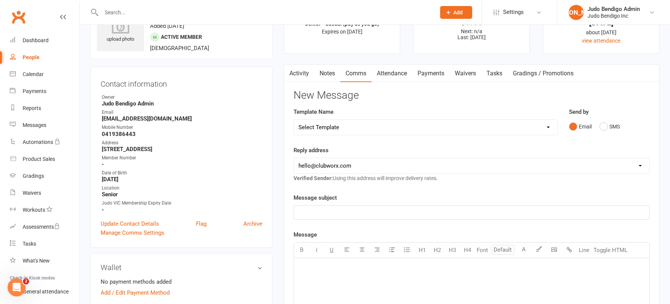
click at [360, 131] on select "Select Template [SMS] [Default template - review before using] Appointment remi…" at bounding box center [425, 127] width 263 height 15
select select "6"
click at [294, 120] on select "Select Template [SMS] [Default template - review before using] Appointment remi…" at bounding box center [425, 127] width 263 height 15
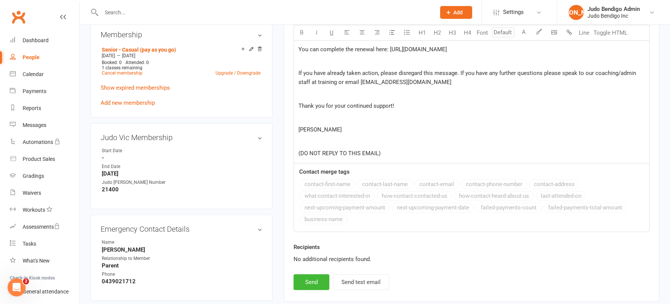
scroll to position [466, 0]
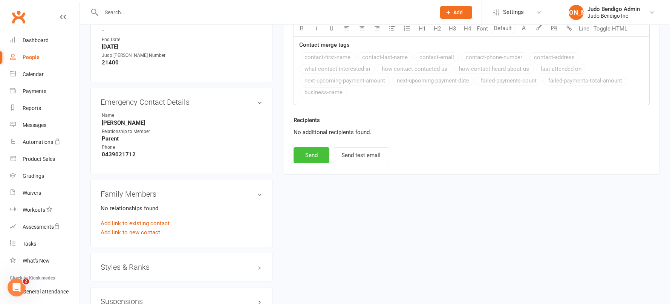
click at [321, 154] on button "Send" at bounding box center [311, 155] width 36 height 16
select select
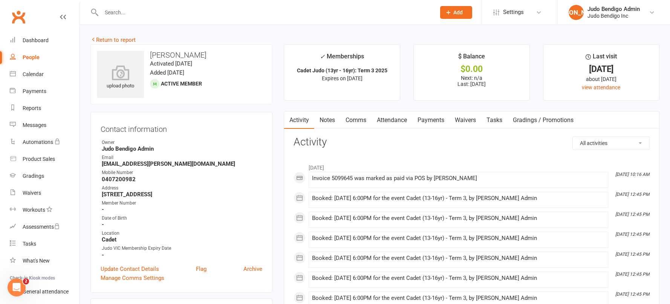
click at [354, 123] on link "Comms" at bounding box center [355, 119] width 31 height 17
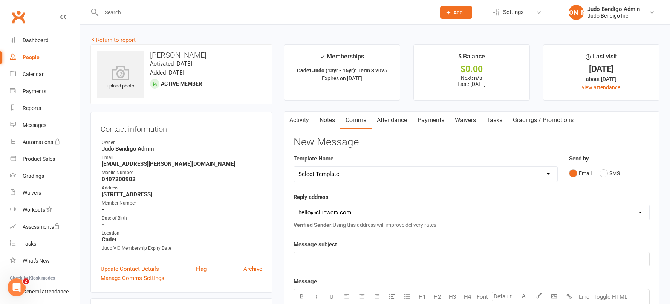
click at [354, 177] on select "Select Template [SMS] [Default template - review before using] Appointment remi…" at bounding box center [425, 173] width 263 height 15
select select "6"
click at [294, 166] on select "Select Template [SMS] [Default template - review before using] Appointment remi…" at bounding box center [425, 173] width 263 height 15
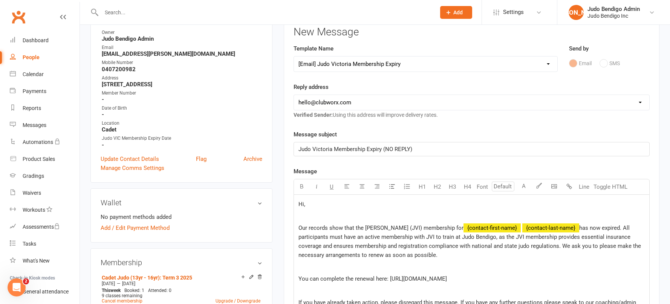
scroll to position [110, 0]
click at [576, 229] on span "has now expired. All participants must have an active membership with JVI to tr…" at bounding box center [470, 242] width 344 height 34
drag, startPoint x: 611, startPoint y: 228, endPoint x: 570, endPoint y: 228, distance: 41.0
click at [570, 228] on span "has now expired. All participants must have an active membership with JVI to tr…" at bounding box center [470, 242] width 344 height 34
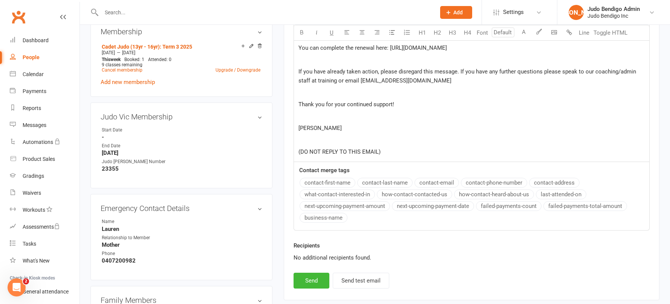
scroll to position [345, 0]
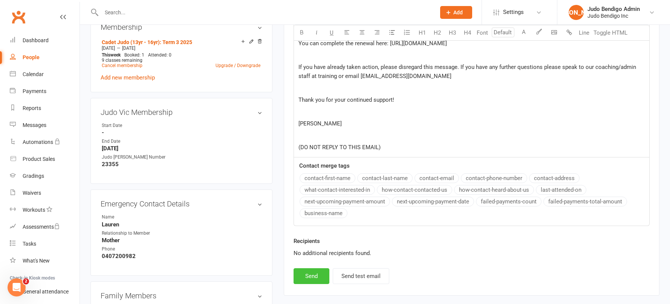
click at [306, 279] on button "Send" at bounding box center [311, 276] width 36 height 16
select select
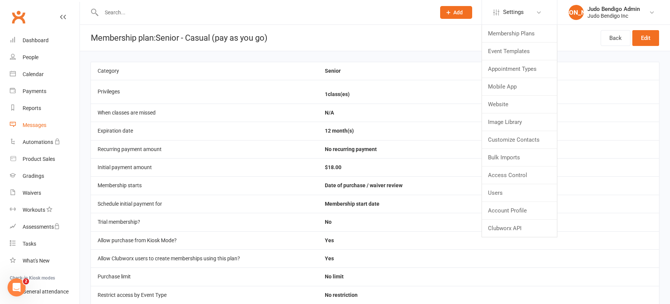
click at [31, 125] on div "Messages" at bounding box center [35, 125] width 24 height 6
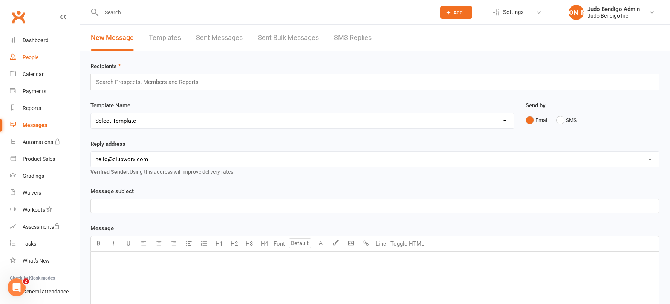
click at [29, 55] on div "People" at bounding box center [31, 57] width 16 height 6
select select "100"
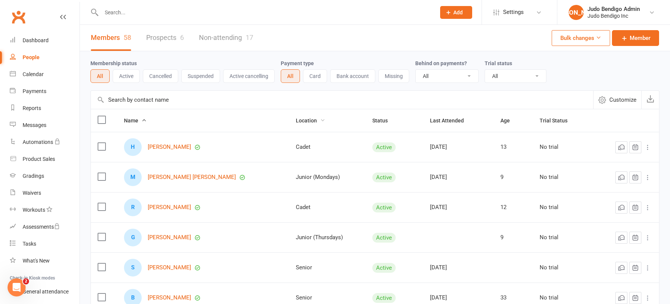
click at [297, 121] on span "Location" at bounding box center [310, 120] width 29 height 6
click at [26, 106] on div "Reports" at bounding box center [32, 108] width 18 height 6
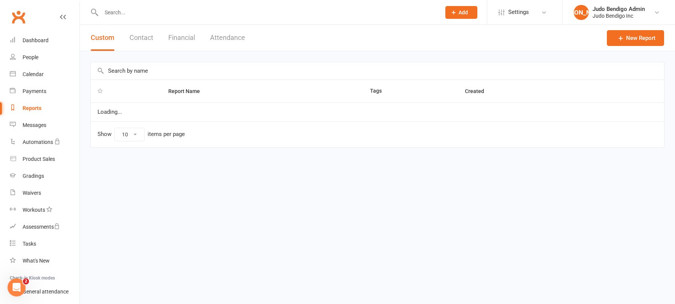
select select "100"
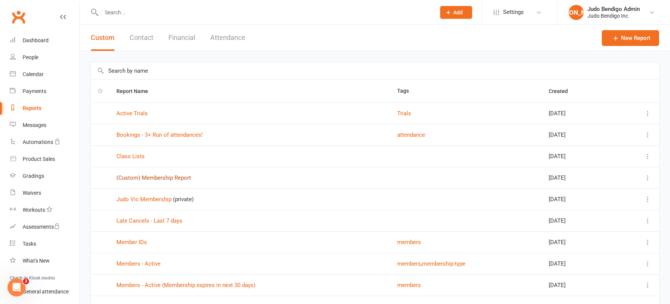
click at [154, 178] on link "(Custom) Membership Report" at bounding box center [153, 177] width 75 height 7
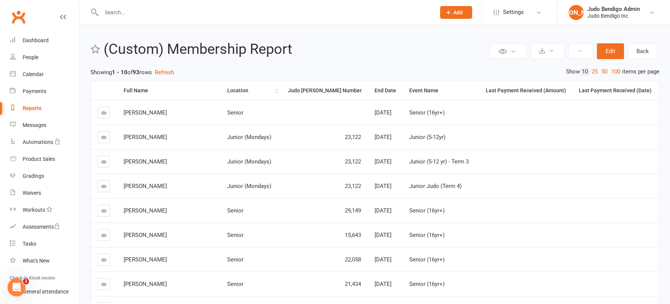
click at [244, 90] on th "Location" at bounding box center [249, 90] width 59 height 19
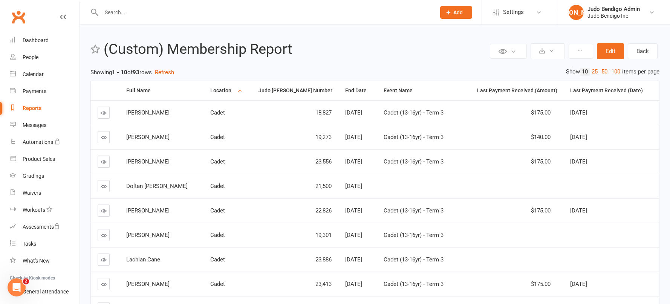
click at [614, 68] on link "100" at bounding box center [615, 72] width 13 height 8
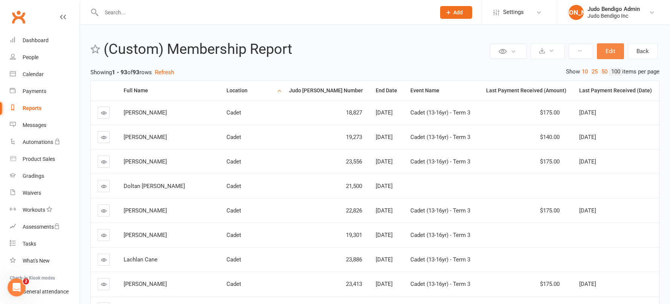
click at [612, 51] on button "Edit" at bounding box center [609, 51] width 27 height 16
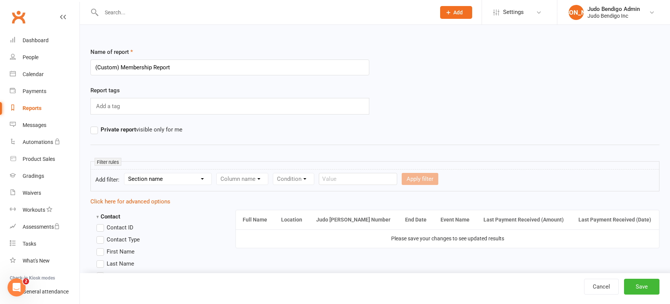
click at [191, 177] on select "Section name Contact Attendance Aggregate Payment Booking Waitlist Attendees Ca…" at bounding box center [167, 178] width 87 height 11
select select "11"
click at [125, 173] on select "Section name Contact Attendance Aggregate Payment Booking Waitlist Attendees Ca…" at bounding box center [167, 178] width 87 height 11
click at [342, 180] on select "Column name Membership ID Membership Name Membership Category Membership Start …" at bounding box center [290, 178] width 147 height 11
click at [407, 180] on div "Condition" at bounding box center [388, 179] width 41 height 12
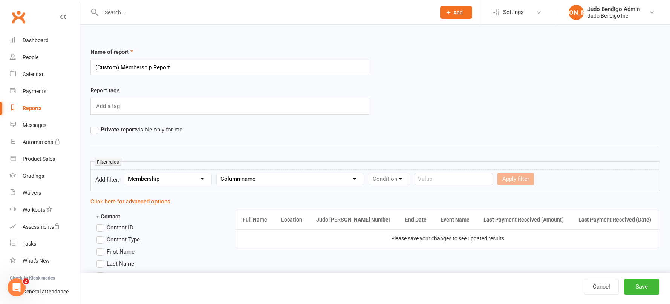
click at [406, 180] on div "Condition" at bounding box center [388, 179] width 41 height 12
click at [403, 179] on div "Condition" at bounding box center [388, 179] width 41 height 12
click at [400, 179] on div "Condition" at bounding box center [388, 179] width 41 height 12
drag, startPoint x: 442, startPoint y: 178, endPoint x: 437, endPoint y: 178, distance: 5.3
click at [442, 178] on input "text" at bounding box center [453, 179] width 78 height 12
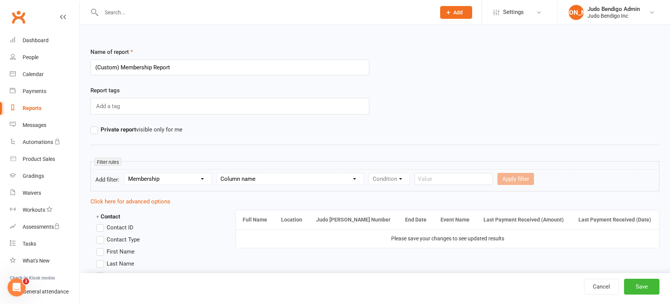
click at [277, 183] on select "Column name Membership ID Membership Name Membership Category Membership Start …" at bounding box center [290, 178] width 147 height 11
select select "0"
click at [218, 173] on select "Column name Membership ID Membership Name Membership Category Membership Start …" at bounding box center [290, 178] width 147 height 11
click at [426, 177] on select "Condition Equals Does not equal Contains Does not contain Is blank or does not …" at bounding box center [412, 178] width 87 height 11
select select "0"
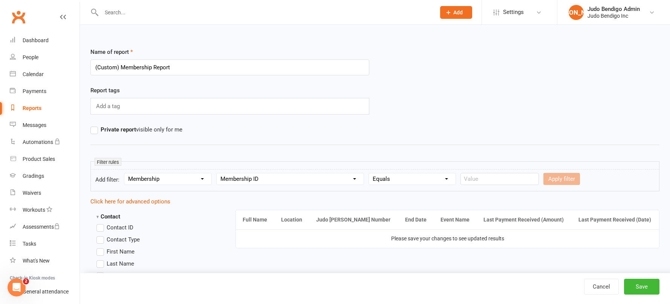
click at [370, 173] on select "Condition Equals Does not equal Contains Does not contain Is blank or does not …" at bounding box center [412, 178] width 87 height 11
click at [486, 182] on input "text" at bounding box center [499, 179] width 78 height 12
click at [310, 179] on select "Column name Membership ID Membership Name Membership Category Membership Start …" at bounding box center [290, 178] width 147 height 11
click at [151, 177] on select "Section name Contact Attendance Aggregate Payment Booking Waitlist Attendees Ca…" at bounding box center [167, 178] width 87 height 11
select select "0"
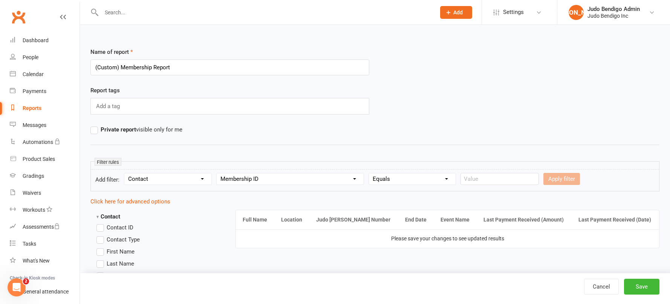
click at [125, 173] on select "Section name Contact Attendance Aggregate Payment Booking Waitlist Attendees Ca…" at bounding box center [167, 178] width 87 height 11
select select
click at [272, 177] on select "Column name Contact Type First Name Last Name Full Name Email Phone Number Addr…" at bounding box center [306, 178] width 179 height 11
click at [407, 169] on edit-report-filters "Filter rules Add filter: Section name Contact Attendance Aggregate Payment Book…" at bounding box center [374, 176] width 569 height 30
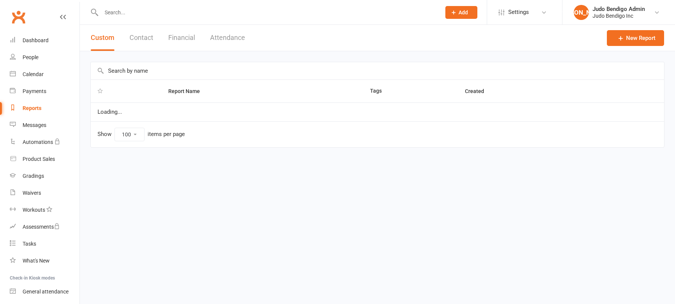
select select "100"
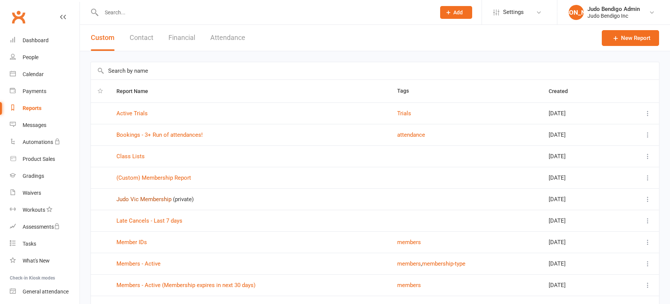
click at [158, 201] on link "Judo Vic Membership" at bounding box center [143, 199] width 55 height 7
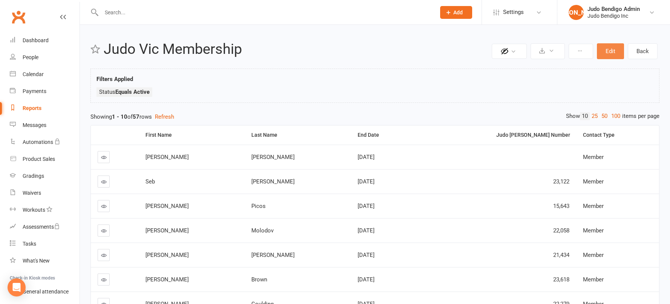
click at [604, 48] on button "Edit" at bounding box center [609, 51] width 27 height 16
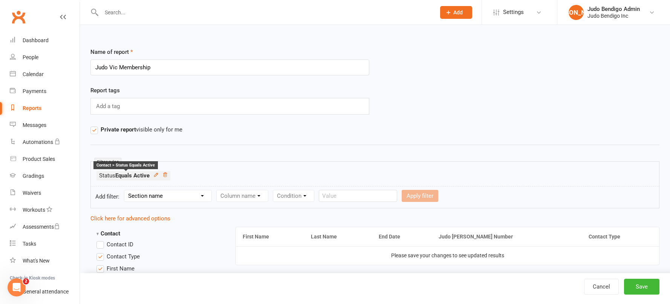
click at [122, 175] on strong "Equals Active" at bounding box center [132, 175] width 34 height 7
click at [157, 174] on icon at bounding box center [155, 174] width 3 height 3
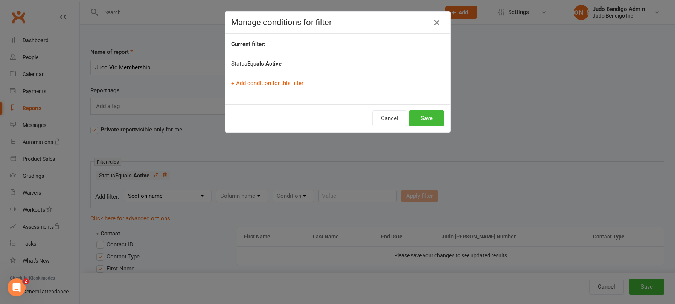
click at [435, 23] on icon "button" at bounding box center [436, 22] width 9 height 9
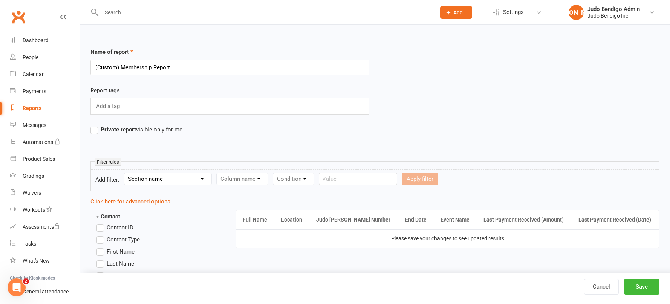
click at [173, 177] on select "Section name Contact Attendance Aggregate Payment Booking Waitlist Attendees Ca…" at bounding box center [167, 178] width 87 height 11
click at [125, 173] on select "Section name Contact Attendance Aggregate Payment Booking Waitlist Attendees Ca…" at bounding box center [167, 178] width 87 height 11
click at [244, 178] on div "Column name" at bounding box center [242, 179] width 52 height 12
drag, startPoint x: 264, startPoint y: 179, endPoint x: 260, endPoint y: 179, distance: 4.5
click at [264, 179] on div "Column name" at bounding box center [242, 179] width 52 height 12
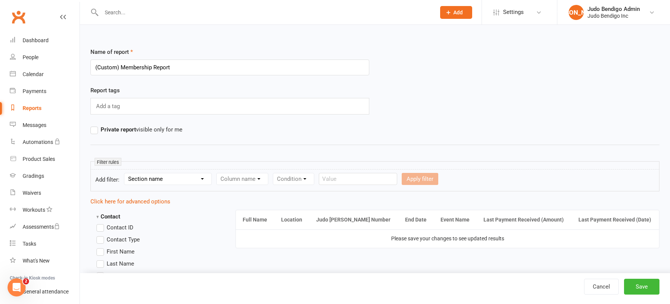
click at [259, 179] on div "Column name" at bounding box center [242, 179] width 52 height 12
click at [261, 178] on div "Column name" at bounding box center [242, 179] width 52 height 12
click at [303, 180] on div "Condition" at bounding box center [293, 179] width 41 height 12
click at [304, 179] on div "Condition" at bounding box center [293, 179] width 41 height 12
click at [183, 175] on select "Section name Contact Attendance Aggregate Payment Booking Waitlist Attendees Ca…" at bounding box center [167, 178] width 87 height 11
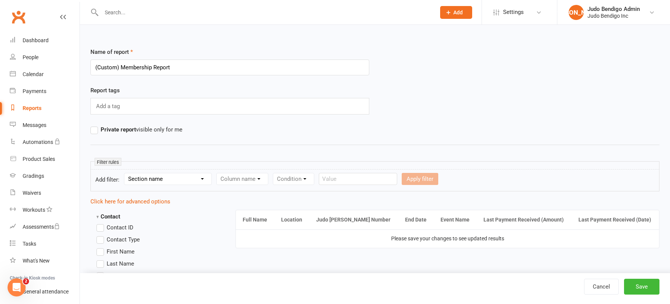
click at [256, 178] on div "Column name" at bounding box center [242, 179] width 52 height 12
click at [259, 178] on div "Column name" at bounding box center [242, 179] width 52 height 12
click at [300, 181] on div "Condition" at bounding box center [293, 179] width 41 height 12
click at [183, 177] on select "Section name Contact Attendance Aggregate Payment Booking Waitlist Attendees Ca…" at bounding box center [167, 178] width 87 height 11
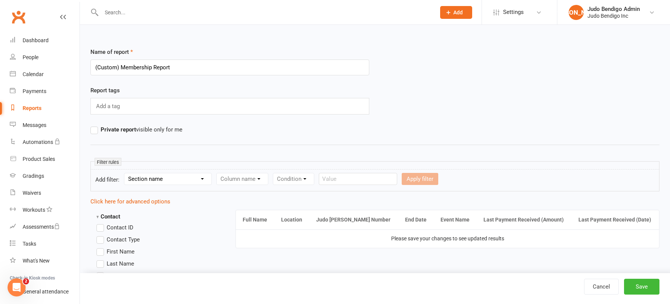
select select "0"
click at [125, 173] on select "Section name Contact Attendance Aggregate Payment Booking Waitlist Attendees Ca…" at bounding box center [167, 178] width 87 height 11
click at [257, 182] on select "Column name Contact Type First Name Last Name Full Name Email Phone Number Addr…" at bounding box center [306, 178] width 179 height 11
select select "17"
click at [218, 173] on select "Column name Contact Type First Name Last Name Full Name Email Phone Number Addr…" at bounding box center [306, 178] width 179 height 11
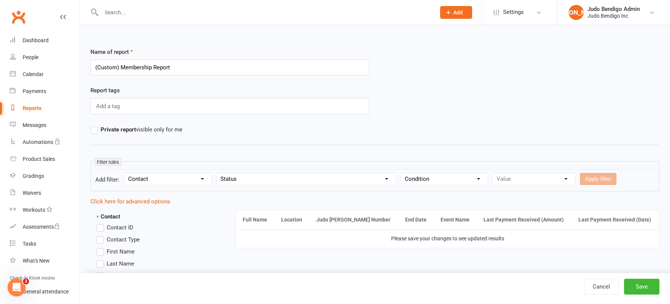
click at [433, 178] on select "Condition Equals Does not equal Contains Does not contain Is blank or does not …" at bounding box center [444, 178] width 87 height 11
select select "0"
click at [402, 173] on select "Condition Equals Does not equal Contains Does not contain Is blank or does not …" at bounding box center [444, 178] width 87 height 11
click at [564, 180] on select "Value Prospect: Initial Contact Prospect: Follow-up Call Prospect: Follow-up Em…" at bounding box center [534, 178] width 82 height 11
click at [493, 173] on select "Value Prospect: Initial Contact Prospect: Follow-up Call Prospect: Follow-up Em…" at bounding box center [534, 178] width 82 height 11
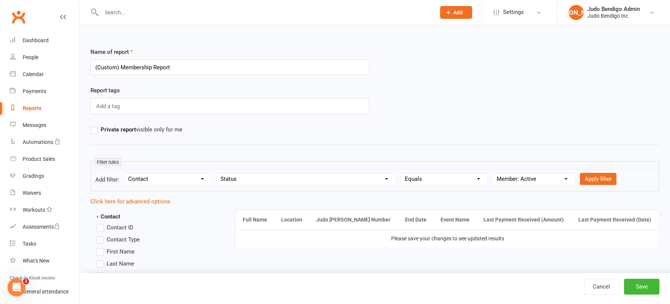
click at [564, 178] on select "Value Prospect: Initial Contact Prospect: Follow-up Call Prospect: Follow-up Em…" at bounding box center [534, 178] width 82 height 11
click at [493, 173] on select "Value Prospect: Initial Contact Prospect: Follow-up Call Prospect: Follow-up Em…" at bounding box center [534, 178] width 82 height 11
click at [562, 179] on select "Value Prospect: Initial Contact Prospect: Follow-up Call Prospect: Follow-up Em…" at bounding box center [534, 178] width 82 height 11
select select "6"
click at [493, 173] on select "Value Prospect: Initial Contact Prospect: Follow-up Call Prospect: Follow-up Em…" at bounding box center [534, 178] width 82 height 11
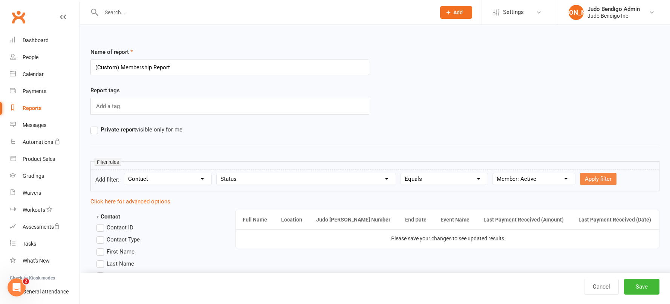
click at [604, 177] on button "Apply filter" at bounding box center [598, 179] width 37 height 12
select select
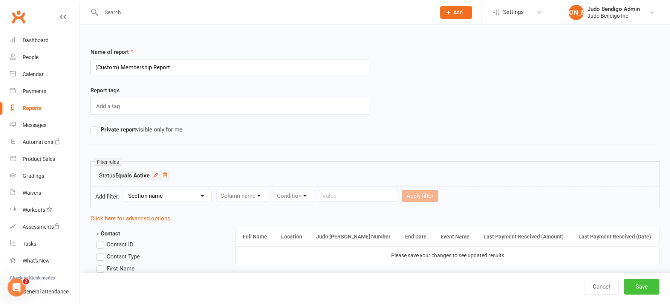
click at [645, 279] on button "Save" at bounding box center [641, 287] width 35 height 16
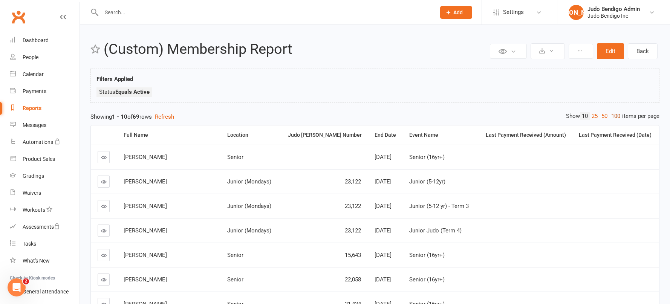
click at [614, 117] on link "100" at bounding box center [615, 116] width 13 height 8
click at [356, 82] on div "Filters Applied Status Equals Active" at bounding box center [374, 88] width 557 height 26
click at [267, 134] on th "Location" at bounding box center [250, 134] width 61 height 19
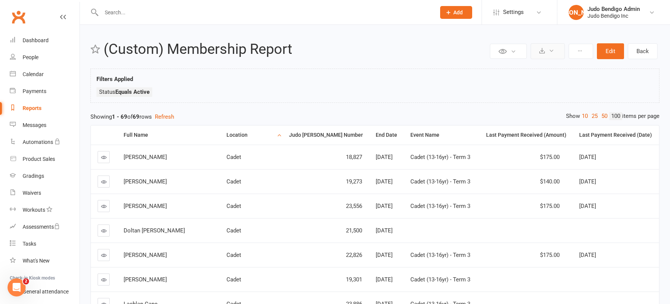
click at [551, 51] on icon at bounding box center [551, 51] width 6 height 6
click at [538, 70] on link "Export to CSV" at bounding box center [524, 69] width 79 height 15
click at [410, 133] on div "Event Name" at bounding box center [440, 135] width 61 height 6
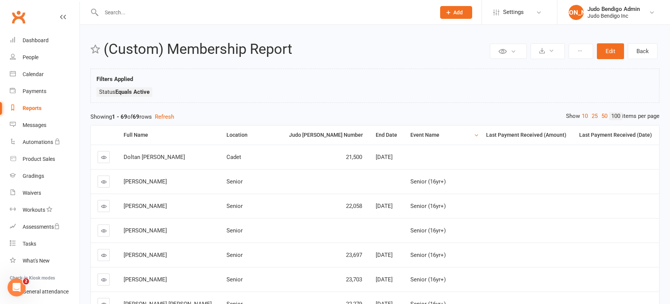
click at [449, 132] on div "Event Name" at bounding box center [440, 135] width 61 height 6
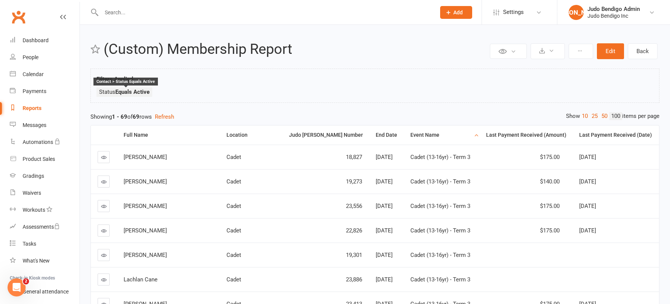
click at [118, 95] on strong "Equals Active" at bounding box center [132, 91] width 34 height 7
click at [122, 95] on strong "Equals Active" at bounding box center [132, 91] width 34 height 7
click at [32, 110] on div "Reports" at bounding box center [32, 108] width 19 height 6
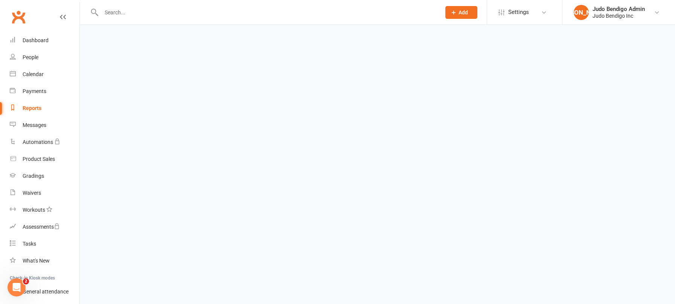
select select "100"
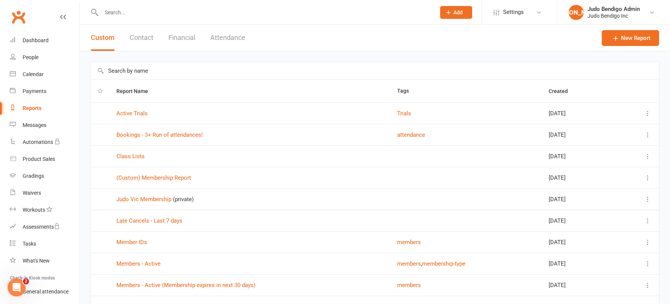
click at [137, 35] on button "Contact" at bounding box center [142, 38] width 24 height 26
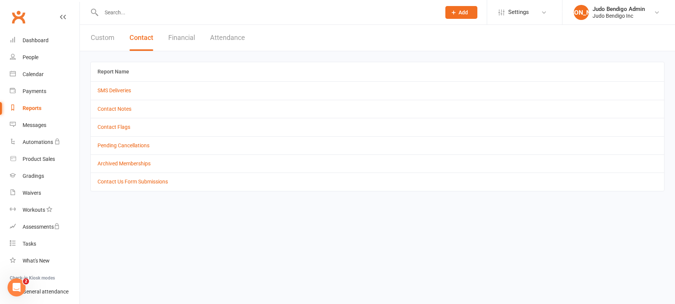
click at [103, 34] on button "Custom" at bounding box center [103, 38] width 24 height 26
select select "100"
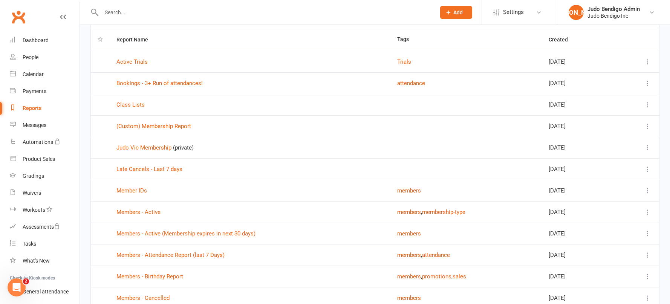
scroll to position [53, 0]
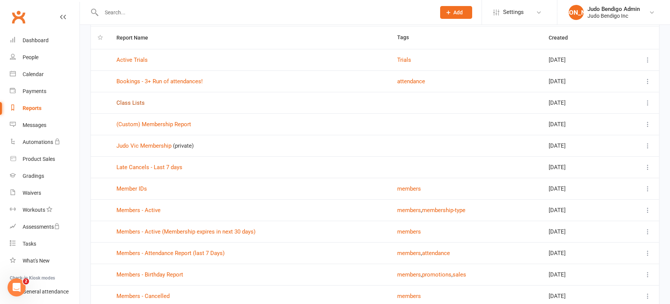
click at [131, 103] on link "Class Lists" at bounding box center [130, 102] width 28 height 7
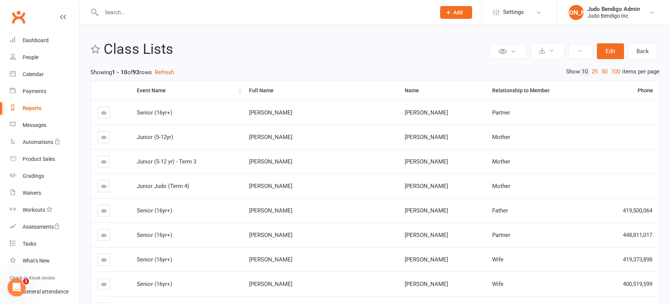
click at [156, 91] on div "Event Name" at bounding box center [186, 91] width 99 height 6
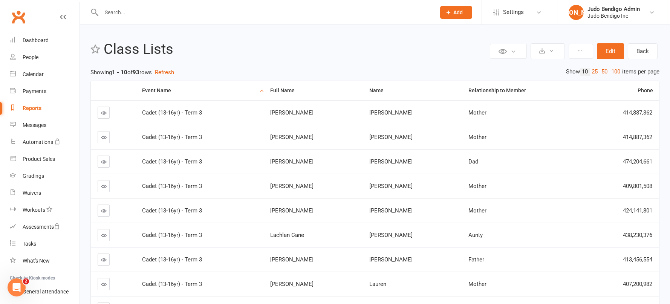
drag, startPoint x: 617, startPoint y: 75, endPoint x: 610, endPoint y: 76, distance: 7.0
click at [617, 75] on link "100" at bounding box center [615, 72] width 13 height 8
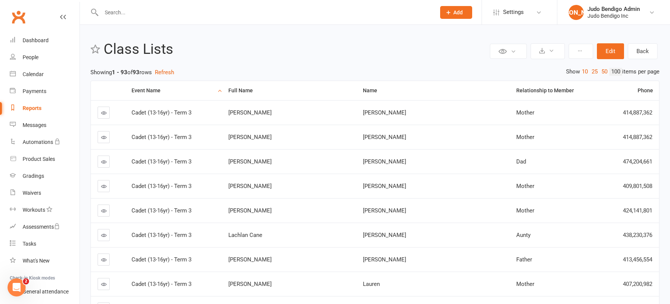
click at [21, 109] on link "Reports" at bounding box center [45, 108] width 70 height 17
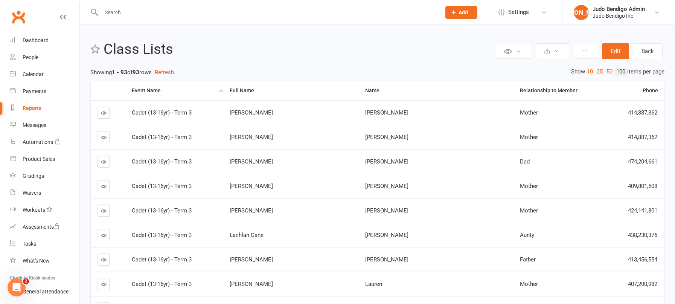
select select "100"
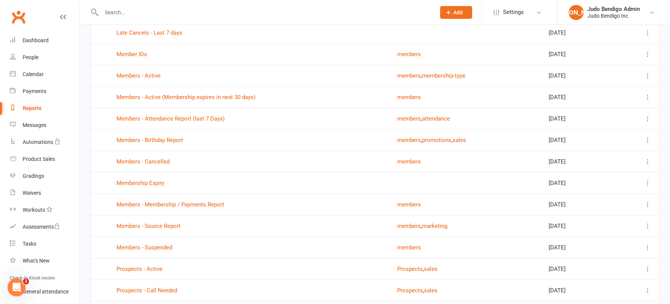
scroll to position [188, 0]
click at [140, 75] on link "Members - Active" at bounding box center [138, 75] width 44 height 7
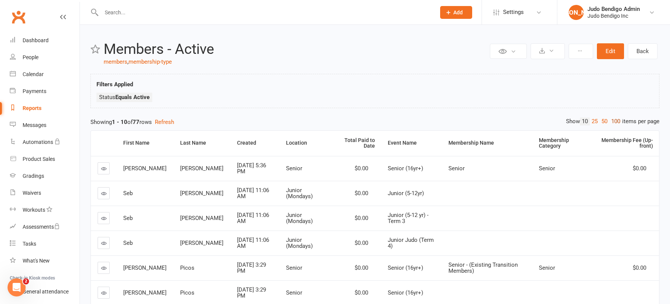
click at [613, 119] on link "100" at bounding box center [615, 121] width 13 height 8
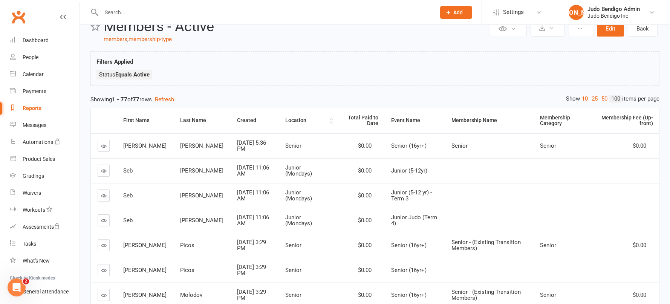
scroll to position [24, 0]
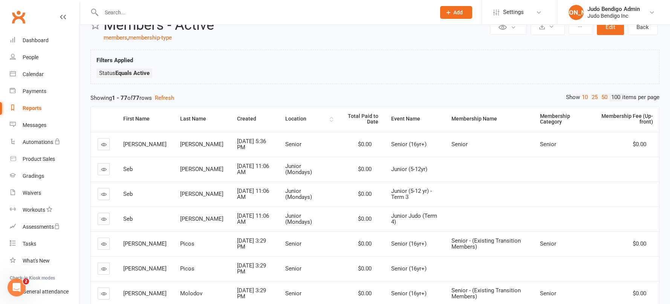
click at [291, 116] on div "Location" at bounding box center [306, 119] width 43 height 6
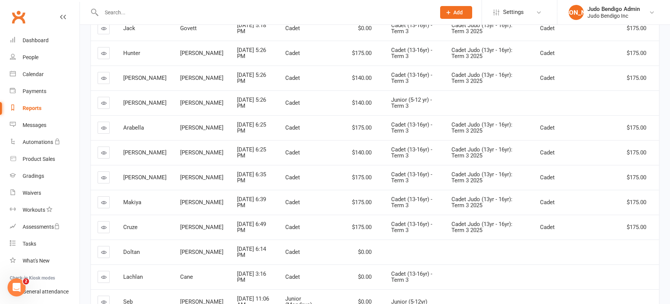
scroll to position [0, 0]
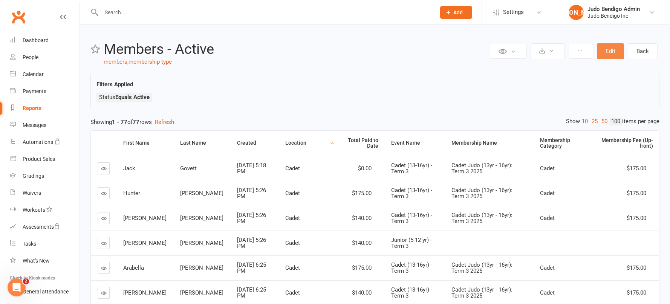
click at [607, 50] on button "Edit" at bounding box center [609, 51] width 27 height 16
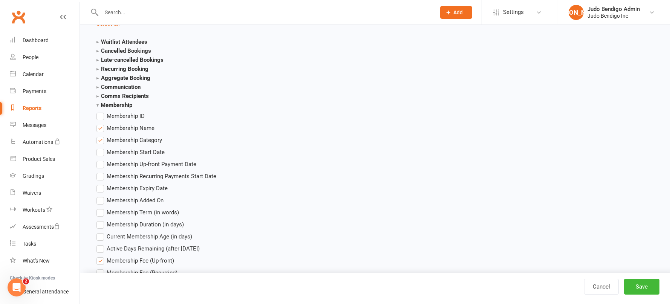
scroll to position [1321, 0]
click at [98, 127] on label "Membership Name" at bounding box center [125, 126] width 58 height 9
click at [98, 122] on input "Membership Name" at bounding box center [98, 122] width 5 height 0
click at [99, 136] on label "Membership Category" at bounding box center [129, 138] width 66 height 9
click at [99, 134] on input "Membership Category" at bounding box center [98, 134] width 5 height 0
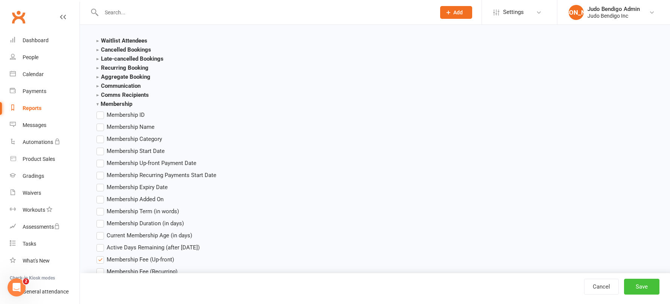
click at [653, 287] on button "Save" at bounding box center [641, 287] width 35 height 16
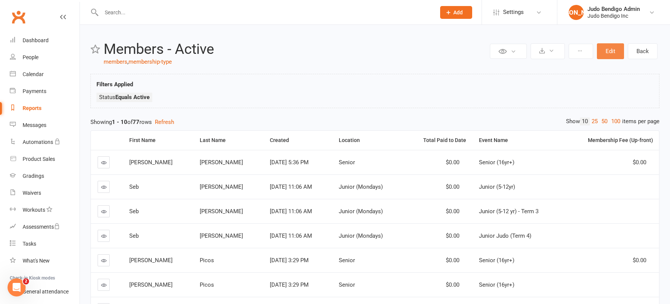
click at [608, 51] on button "Edit" at bounding box center [609, 51] width 27 height 16
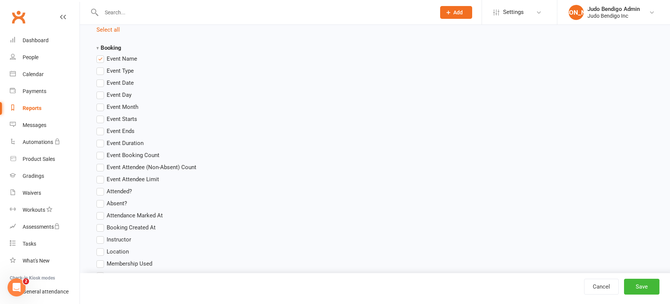
scroll to position [1006, 0]
drag, startPoint x: 98, startPoint y: 62, endPoint x: 250, endPoint y: 108, distance: 159.6
click at [98, 62] on label "Event Name" at bounding box center [116, 60] width 41 height 9
click at [98, 56] on input "Event Name" at bounding box center [98, 56] width 5 height 0
click at [642, 283] on button "Save" at bounding box center [641, 287] width 35 height 16
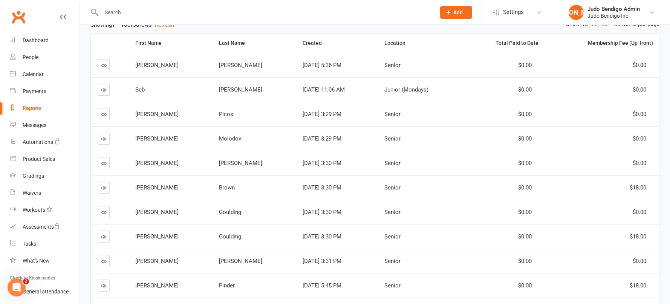
scroll to position [41, 0]
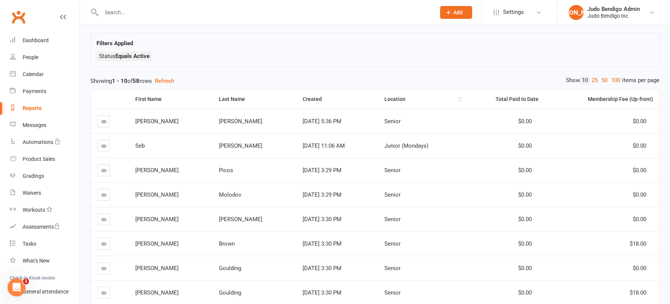
click at [389, 102] on div "Location" at bounding box center [420, 99] width 72 height 6
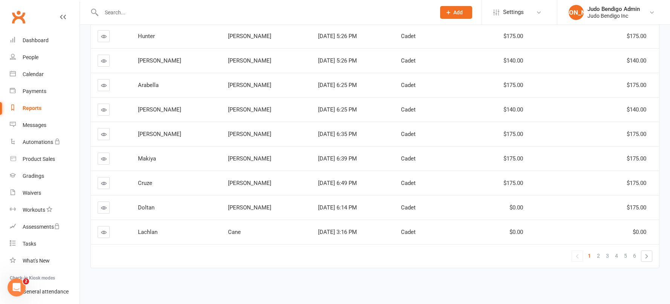
scroll to position [0, 0]
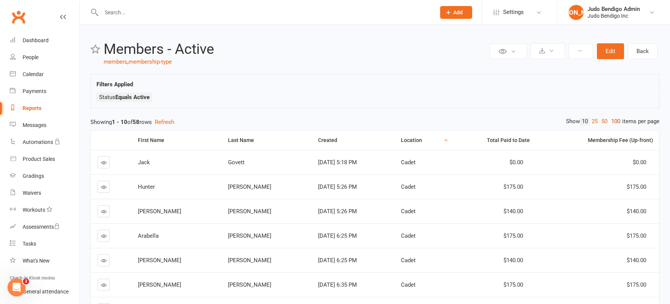
click at [615, 122] on link "100" at bounding box center [615, 121] width 13 height 8
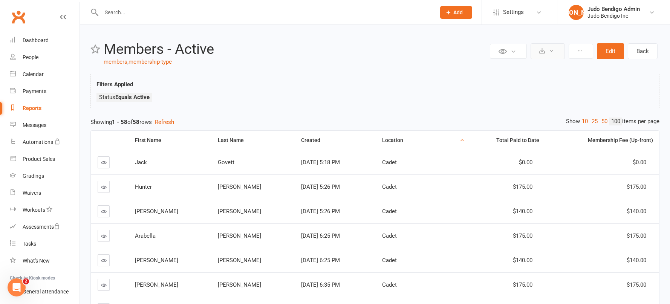
click at [551, 52] on icon at bounding box center [551, 51] width 6 height 6
click at [539, 71] on link "Export to CSV" at bounding box center [524, 69] width 79 height 15
